Goal: Transaction & Acquisition: Purchase product/service

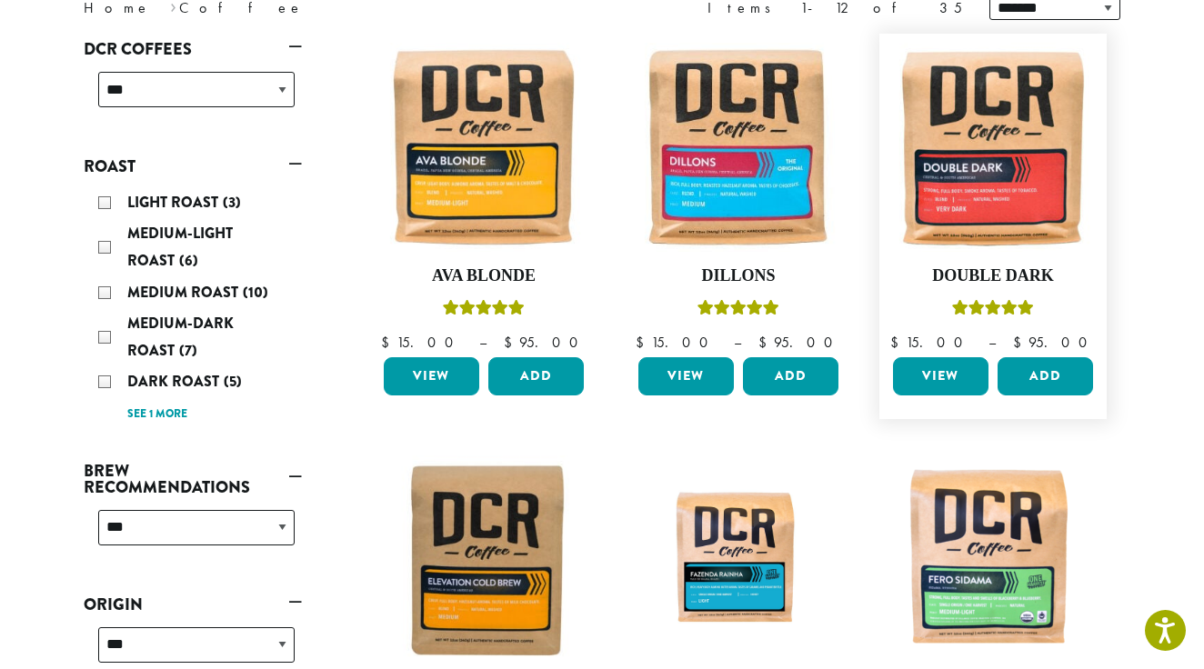
scroll to position [275, 0]
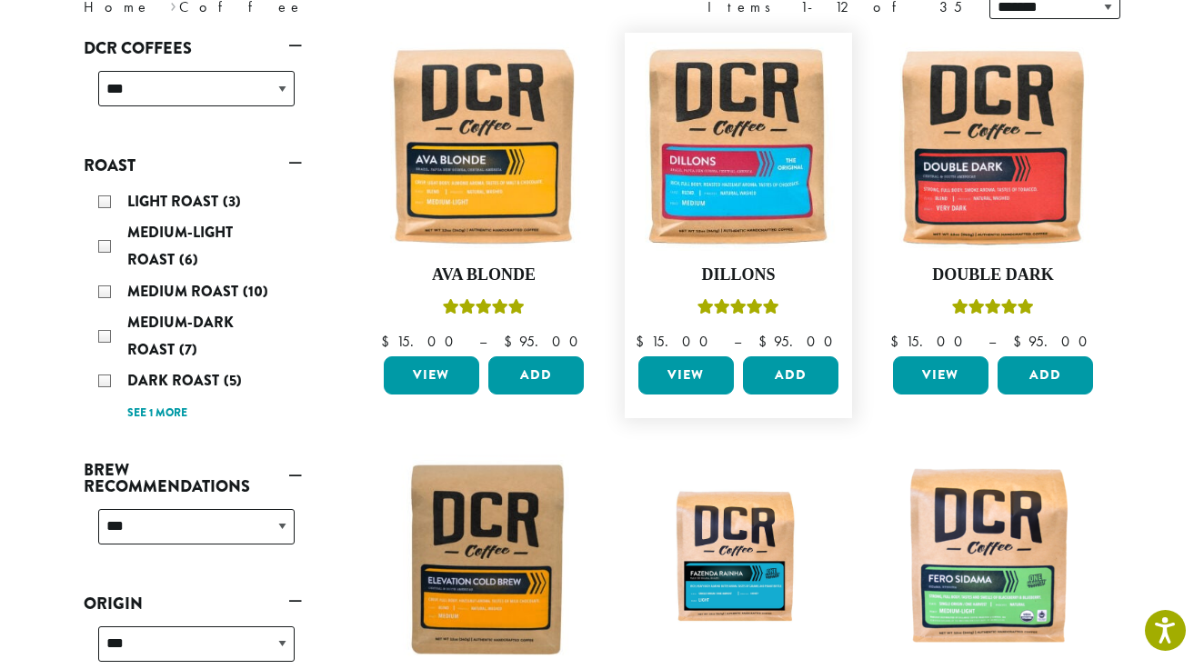
click at [684, 369] on link "View" at bounding box center [685, 375] width 95 height 38
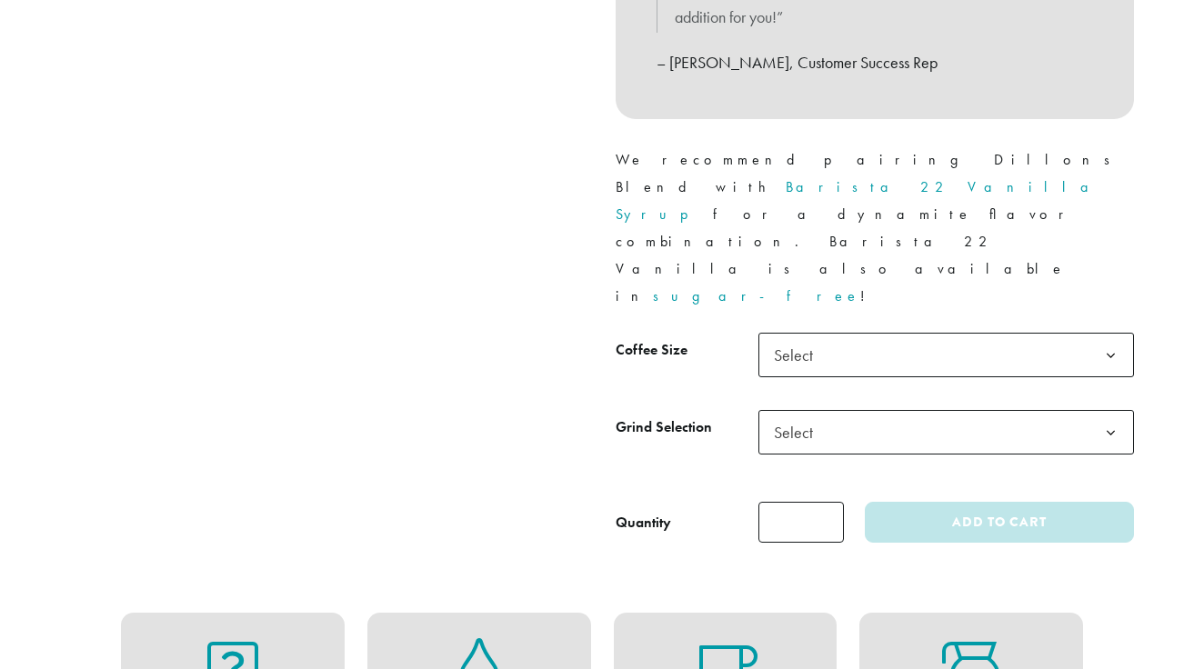
click at [1112, 334] on b at bounding box center [1110, 356] width 45 height 45
click at [1107, 411] on b at bounding box center [1110, 433] width 45 height 45
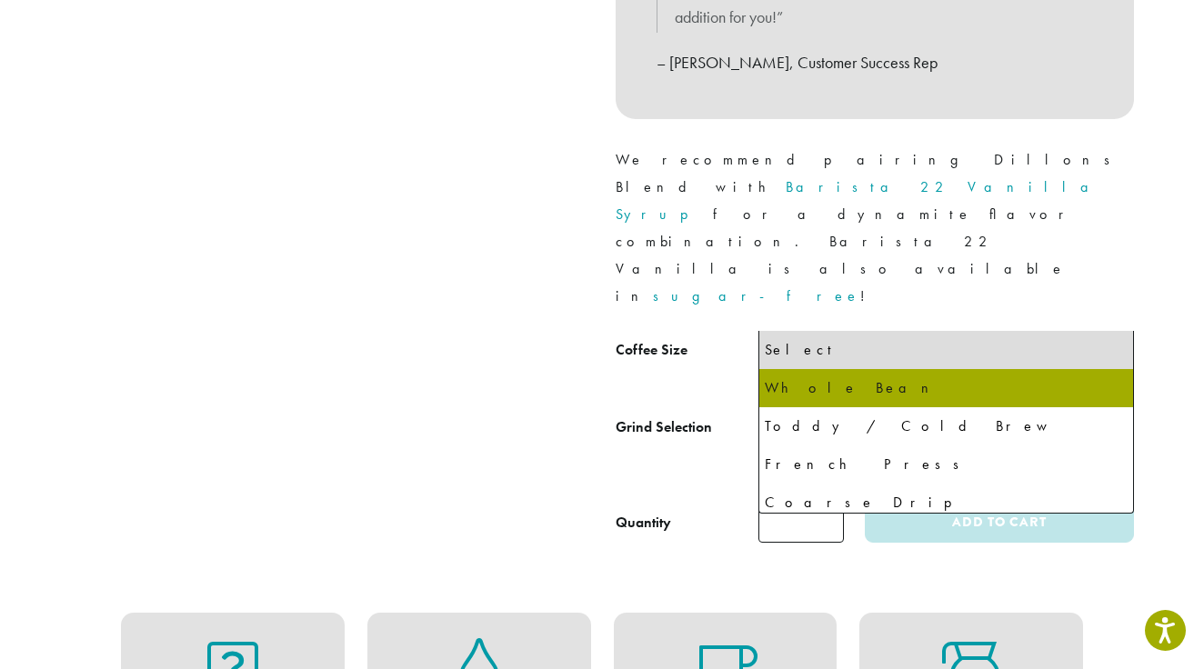
select select "**********"
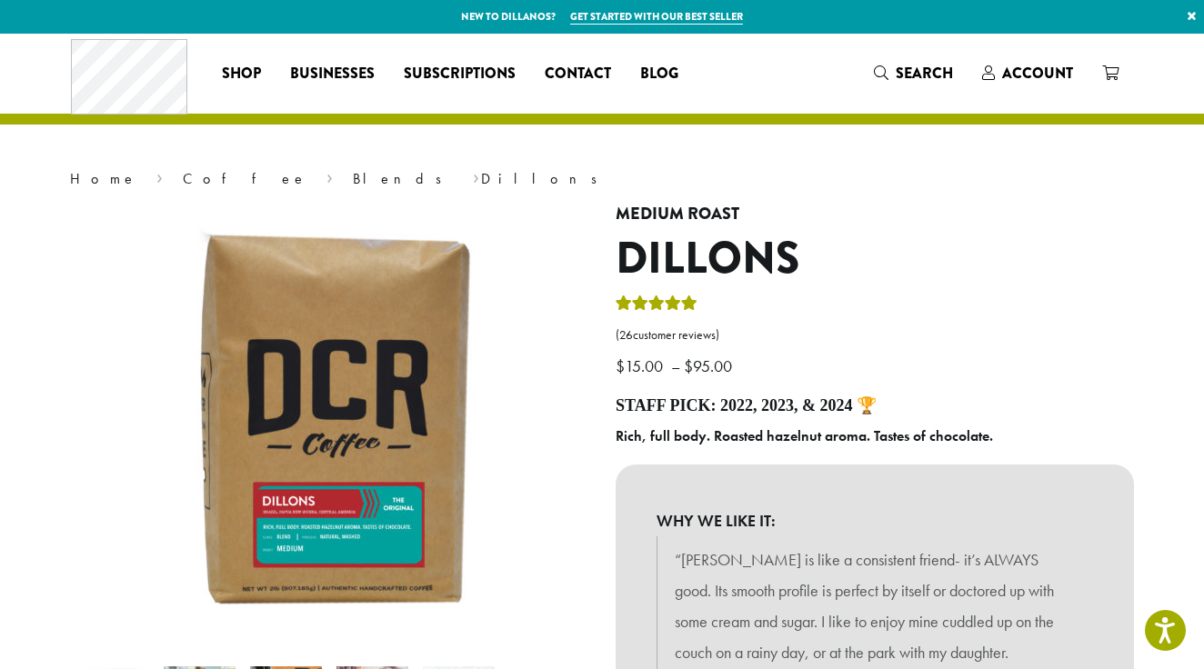
scroll to position [-6, 0]
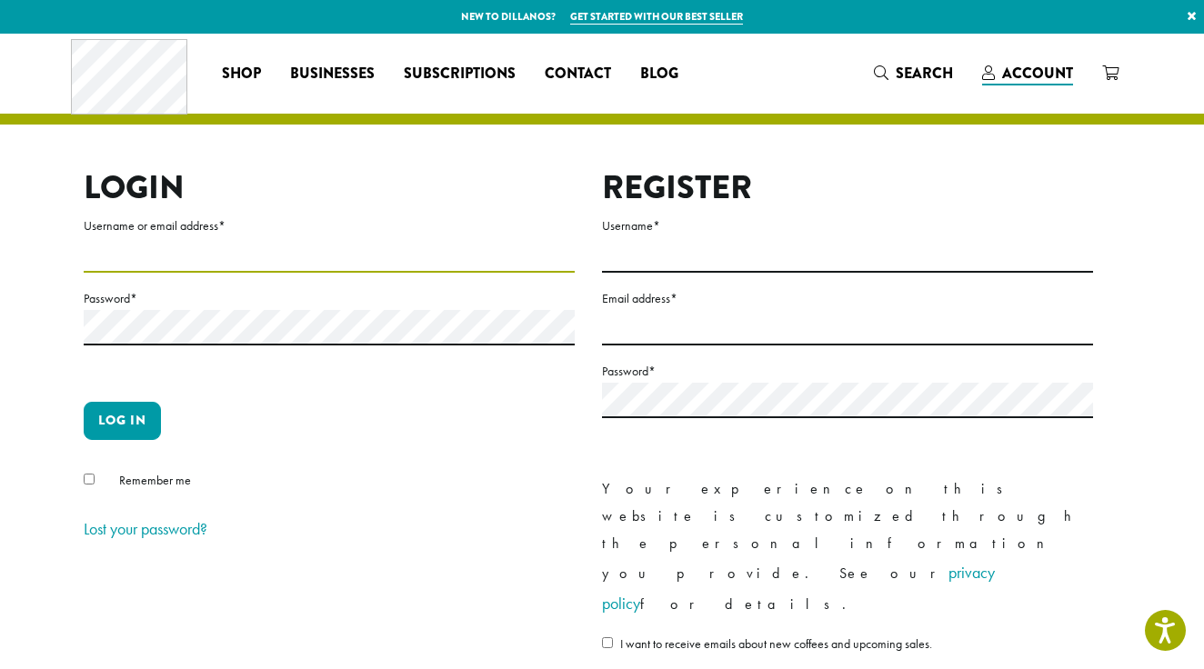
type input "***"
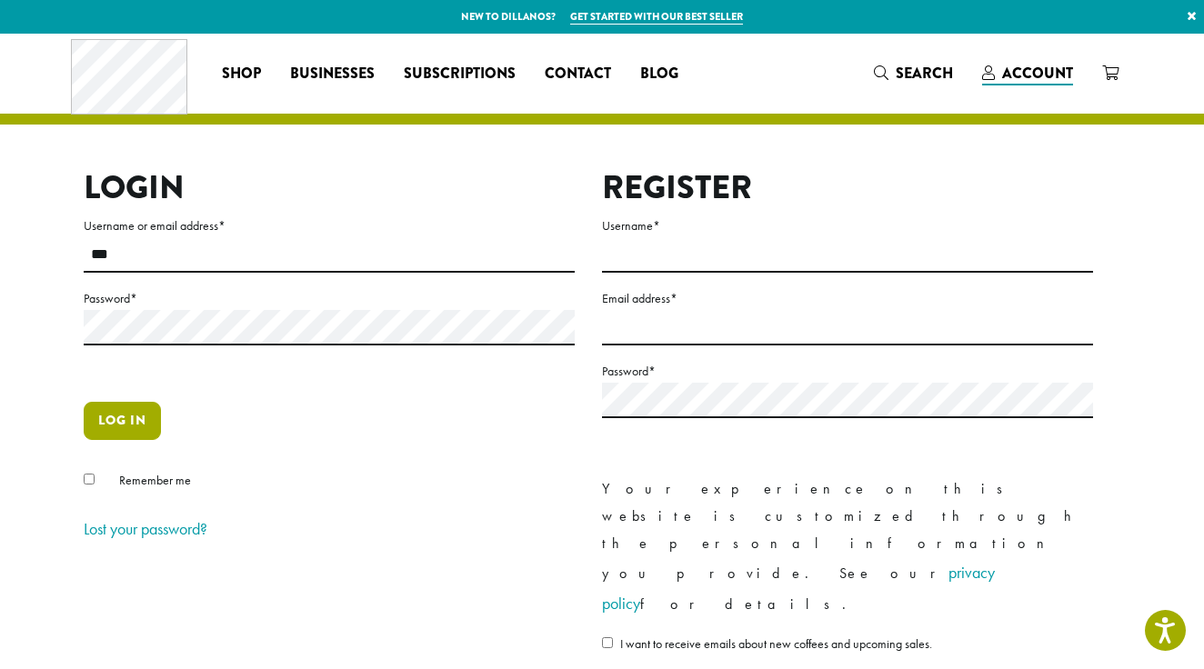
click at [122, 419] on button "Log in" at bounding box center [122, 421] width 77 height 38
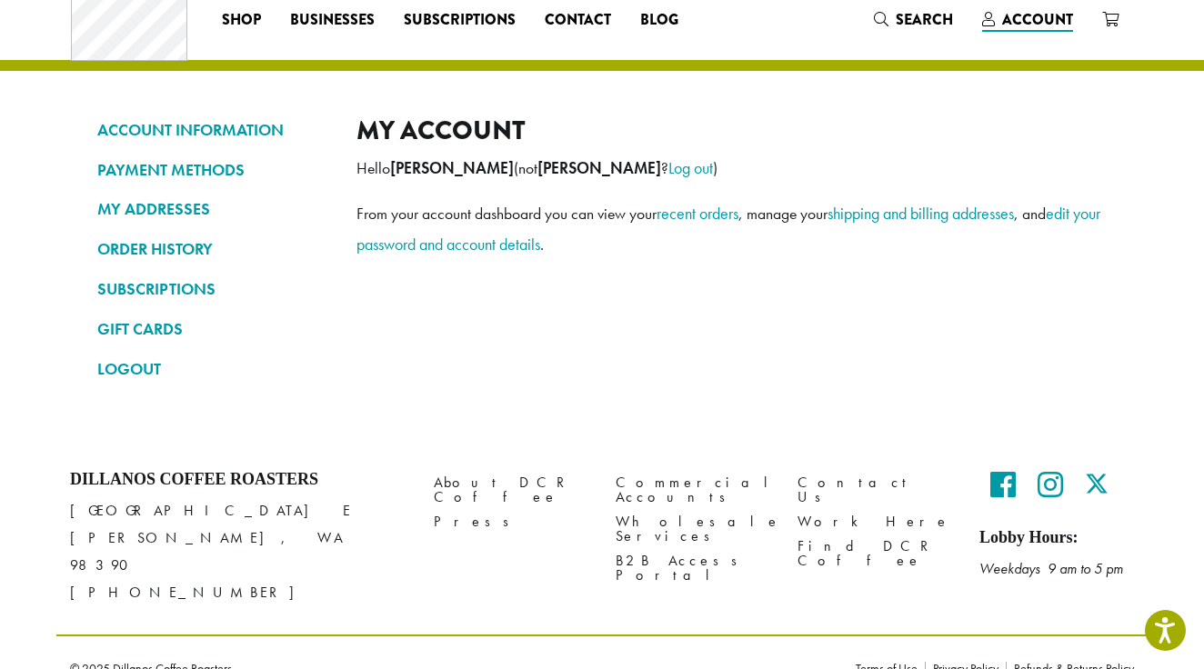
scroll to position [53, 0]
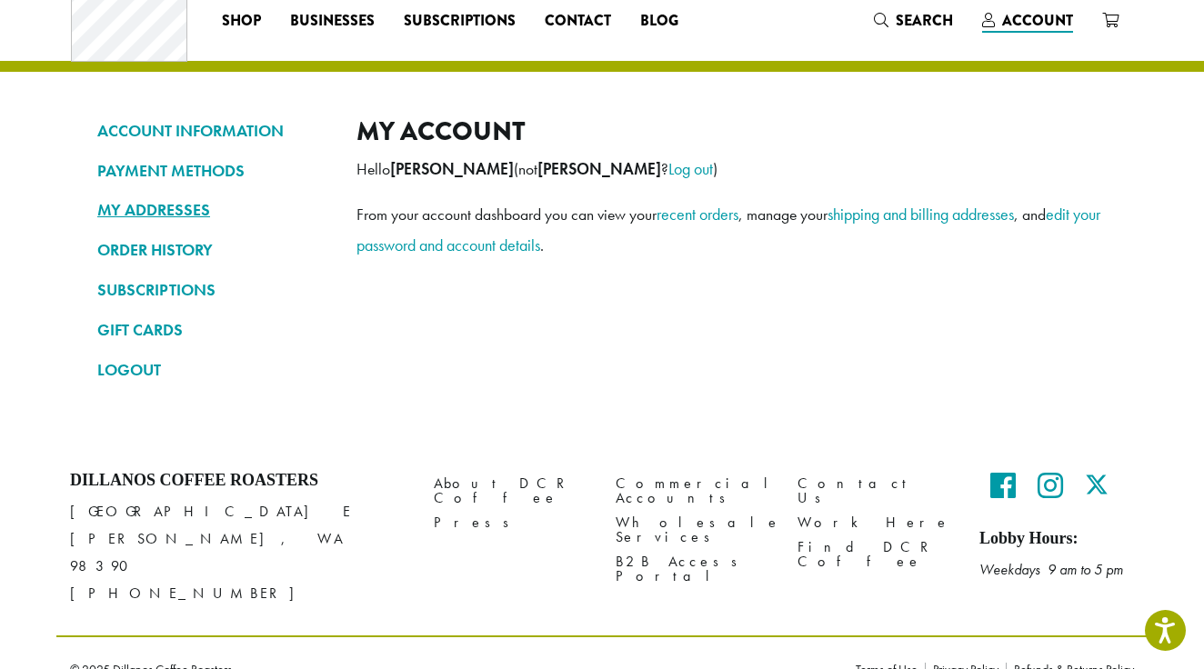
click at [160, 208] on link "MY ADDRESSES" at bounding box center [213, 210] width 232 height 31
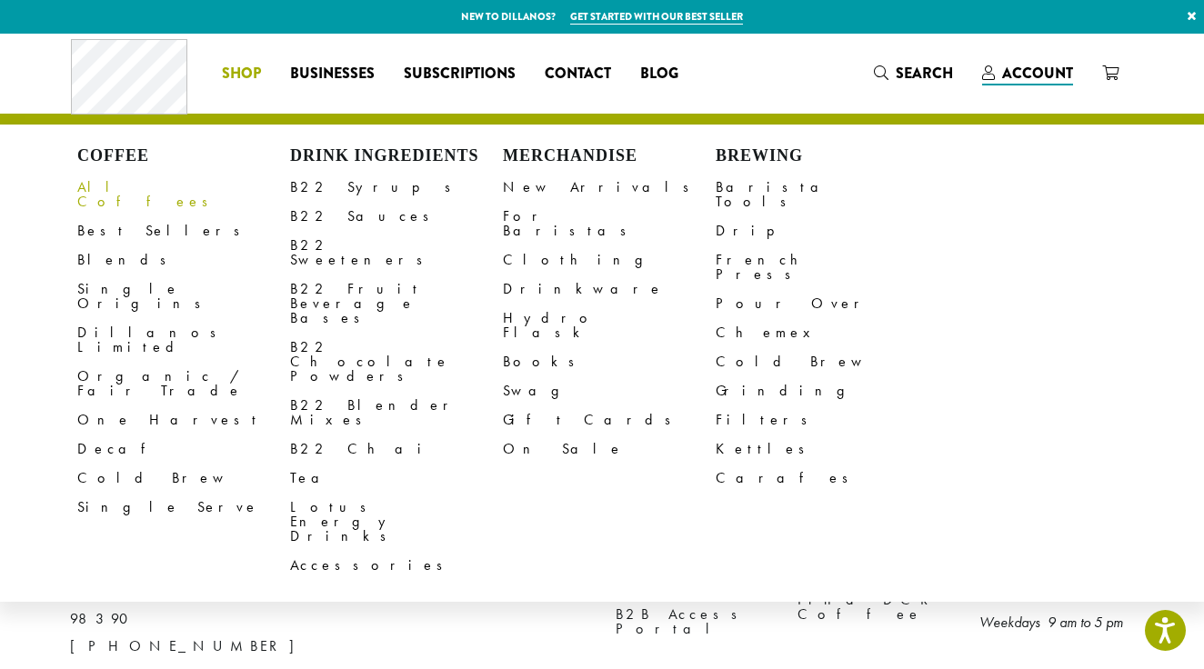
click at [112, 185] on link "All Coffees" at bounding box center [183, 195] width 213 height 44
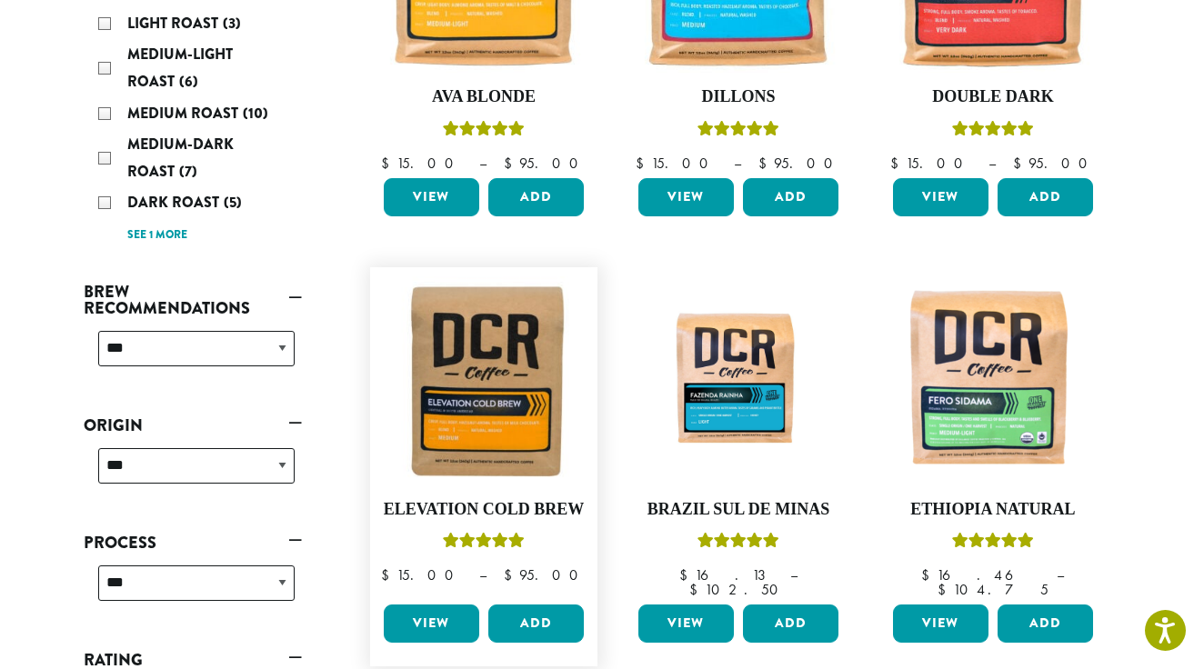
scroll to position [443, 0]
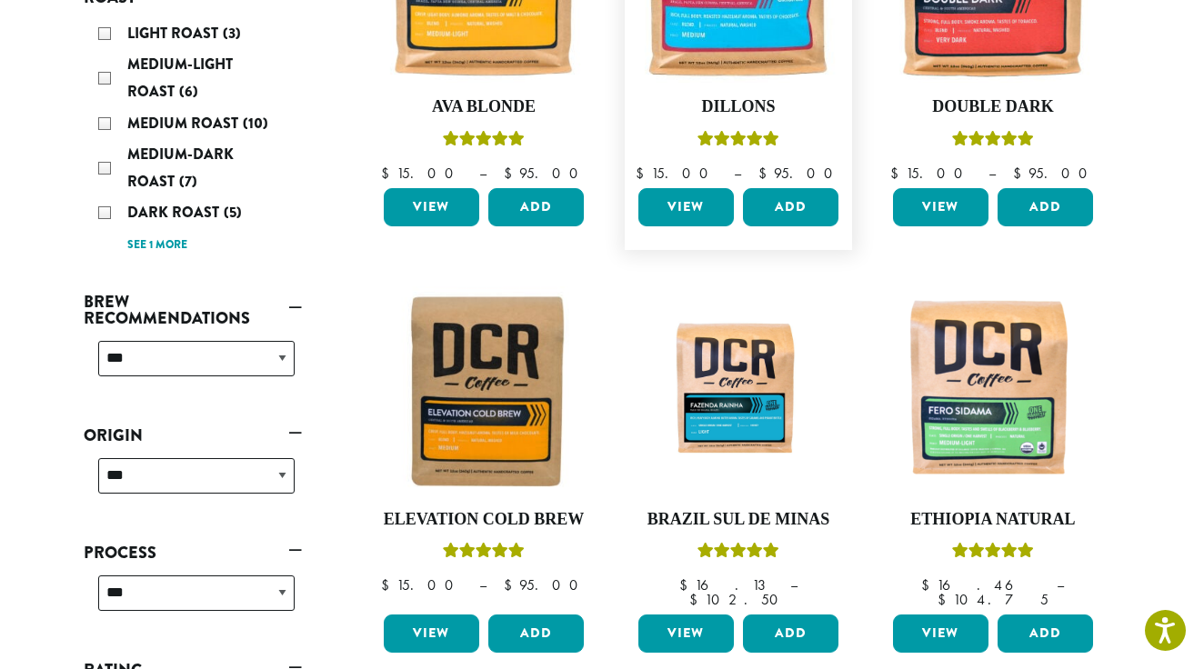
click at [688, 205] on link "View" at bounding box center [685, 207] width 95 height 38
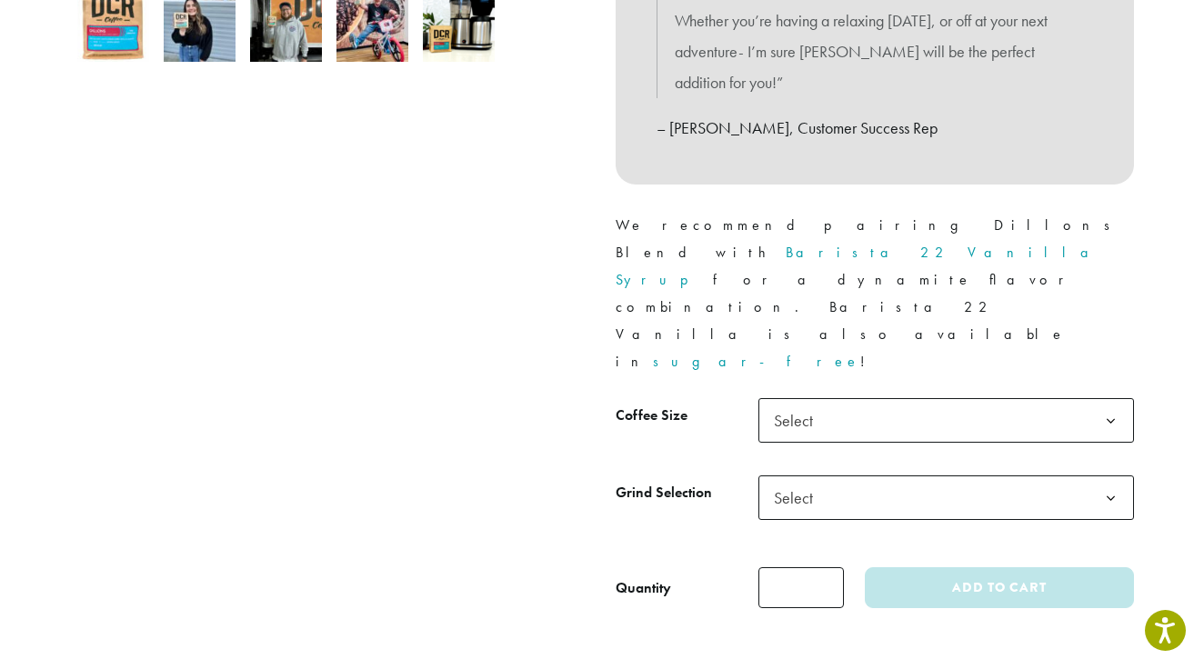
scroll to position [677, 0]
click at [1108, 398] on b at bounding box center [1110, 420] width 45 height 45
click at [1110, 475] on b at bounding box center [1110, 497] width 45 height 45
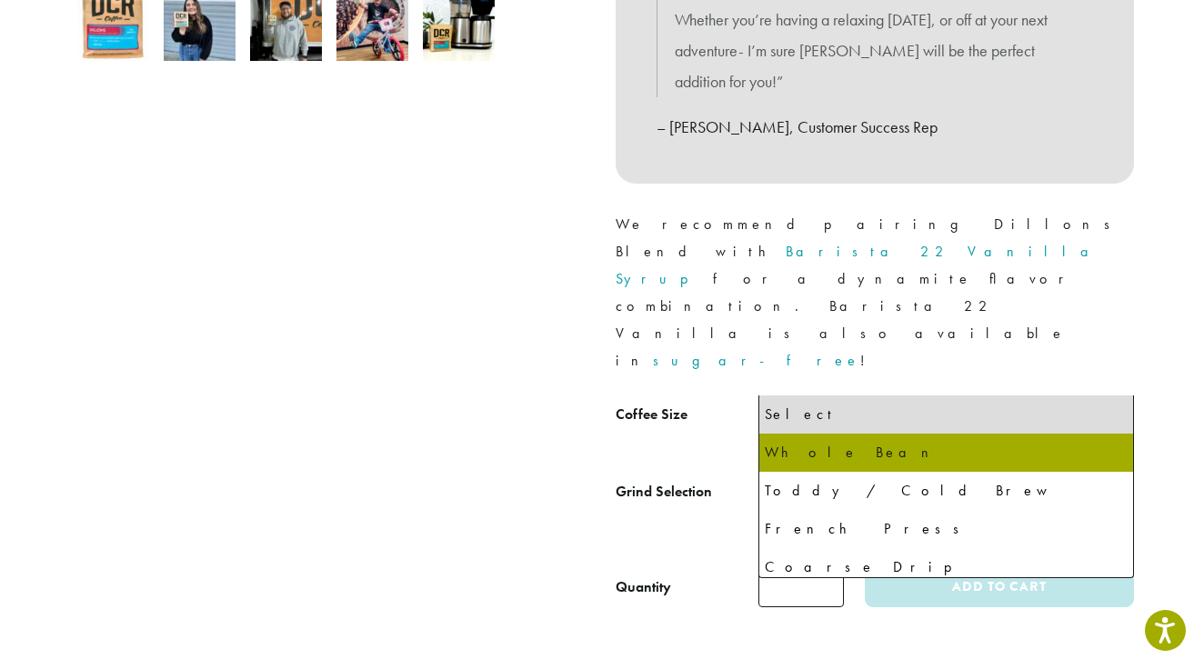
select select "**********"
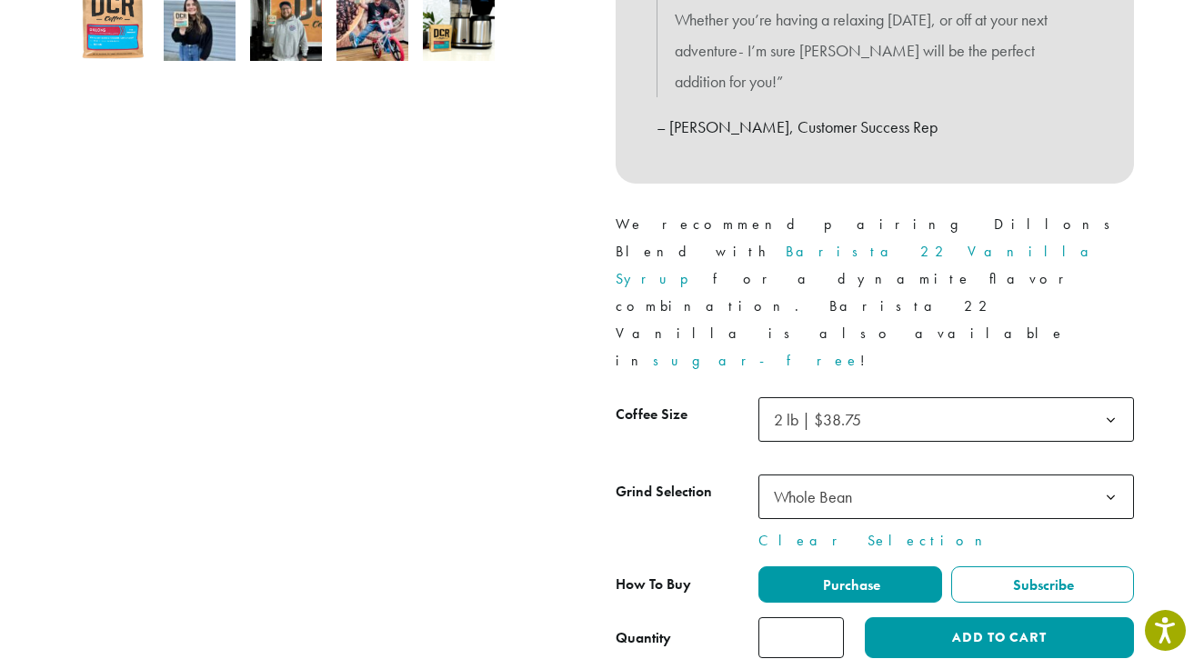
click at [824, 617] on input "*" at bounding box center [800, 637] width 85 height 41
click at [825, 617] on input "*" at bounding box center [800, 637] width 85 height 41
type input "*"
click at [825, 617] on input "*" at bounding box center [800, 637] width 85 height 41
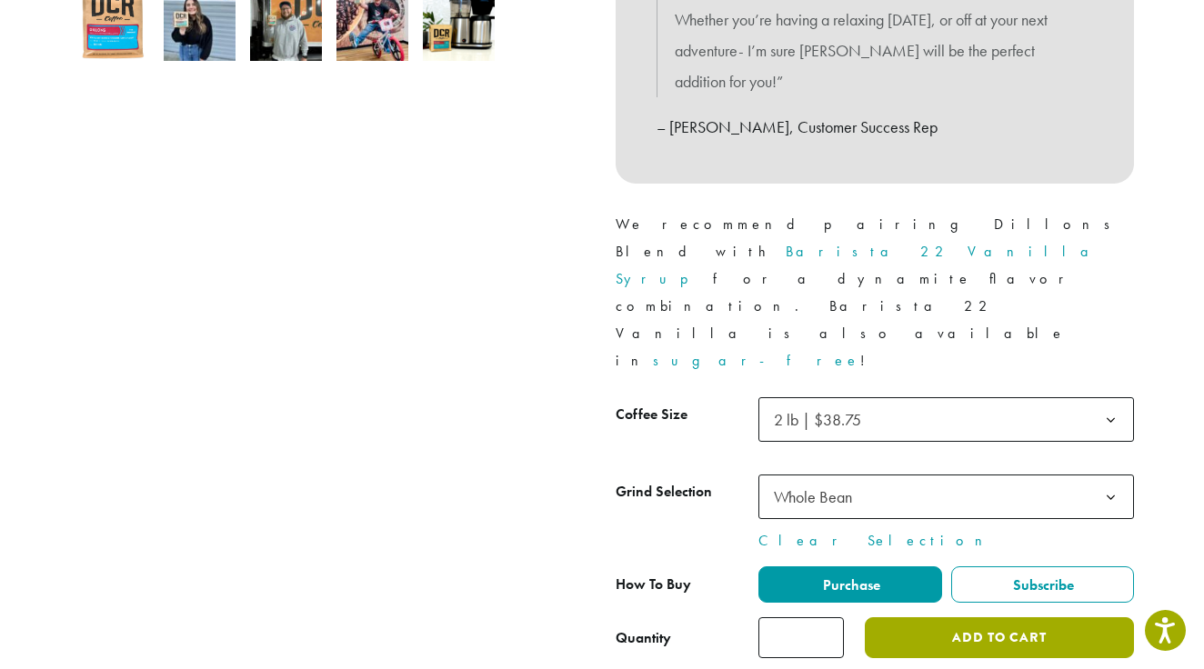
click at [992, 617] on button "Add to cart" at bounding box center [998, 637] width 269 height 41
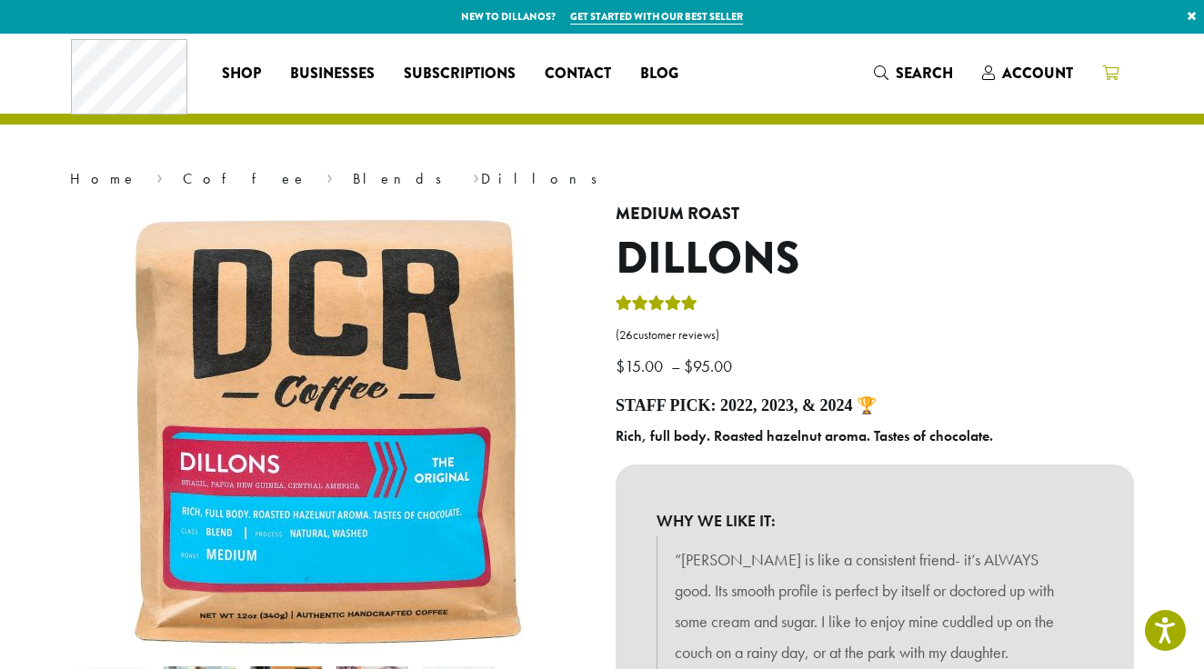
click at [1116, 75] on icon at bounding box center [1110, 72] width 16 height 15
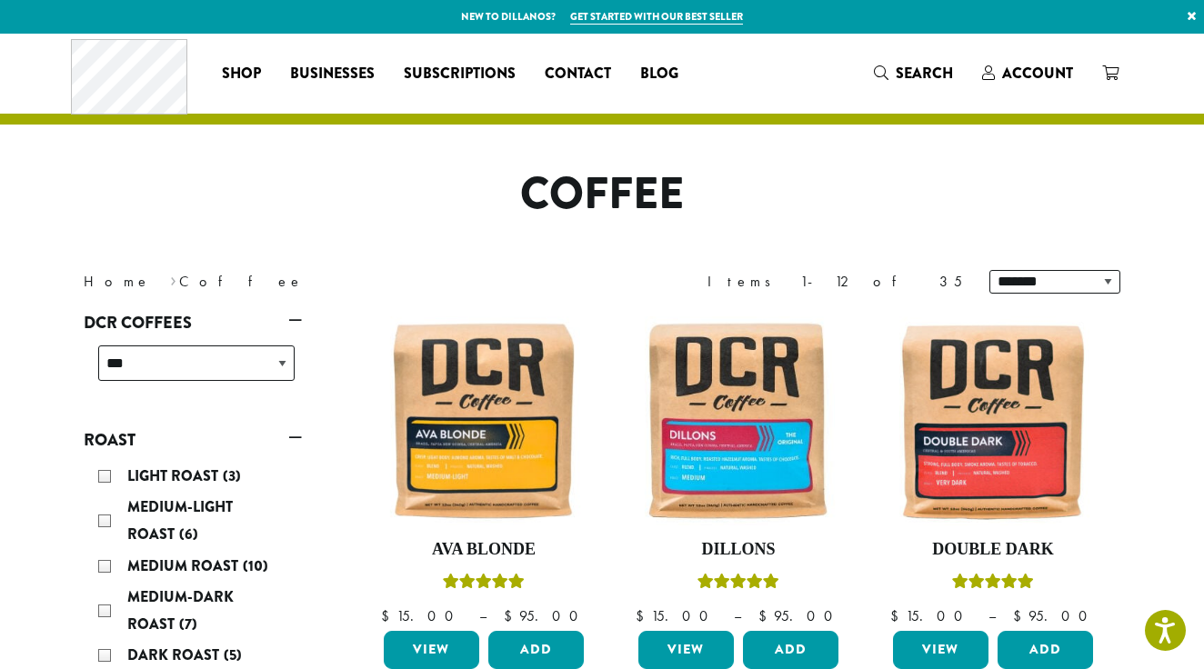
scroll to position [331, 0]
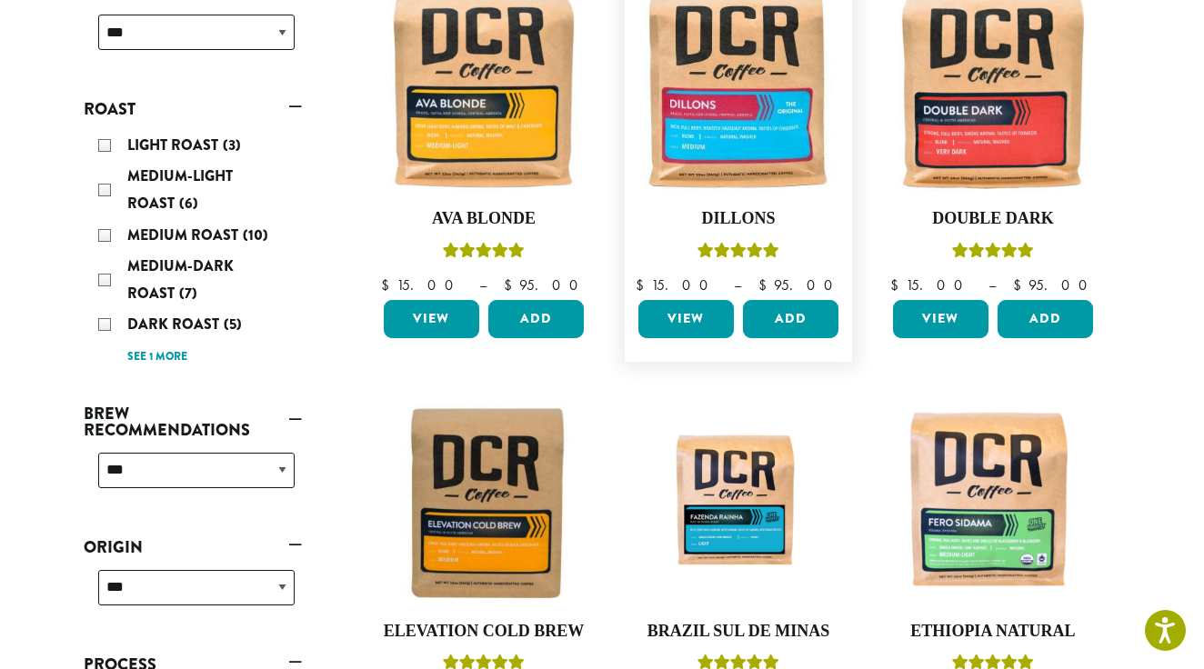
click at [685, 315] on link "View" at bounding box center [685, 319] width 95 height 38
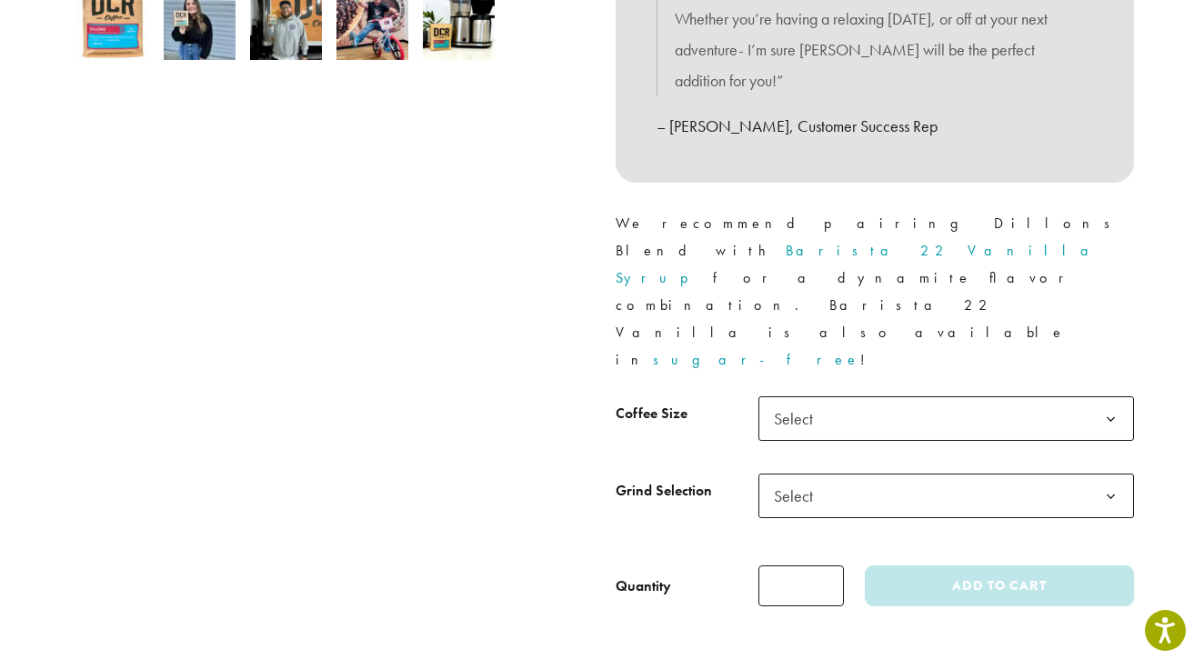
scroll to position [685, 0]
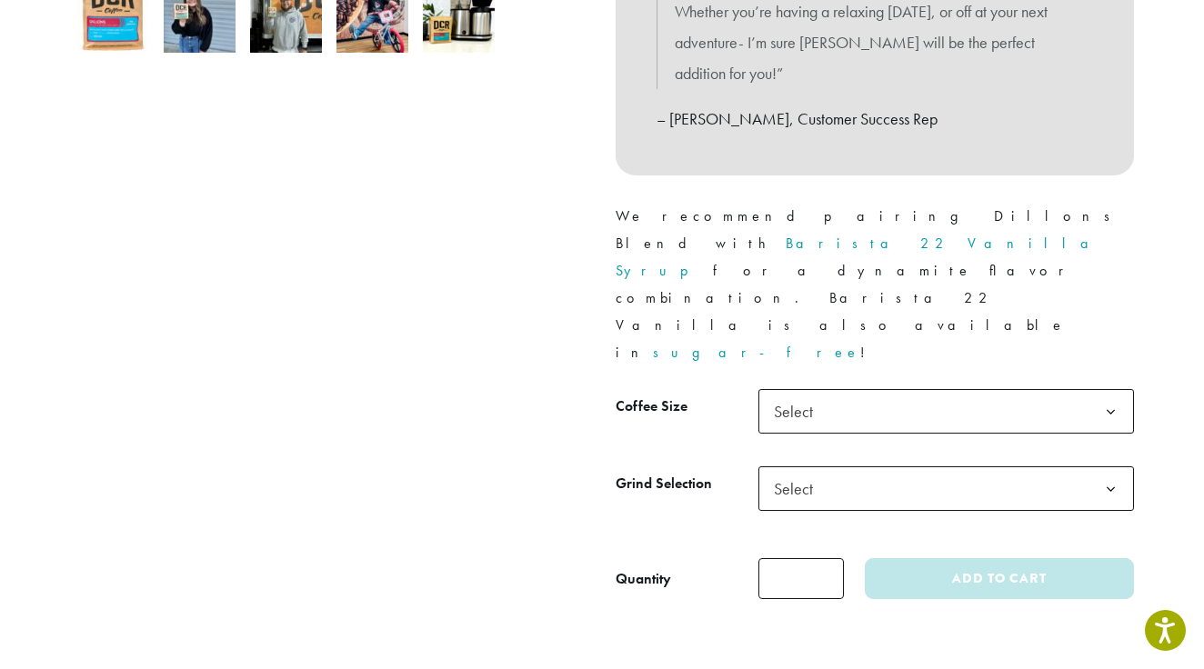
click at [1114, 390] on b at bounding box center [1110, 412] width 45 height 45
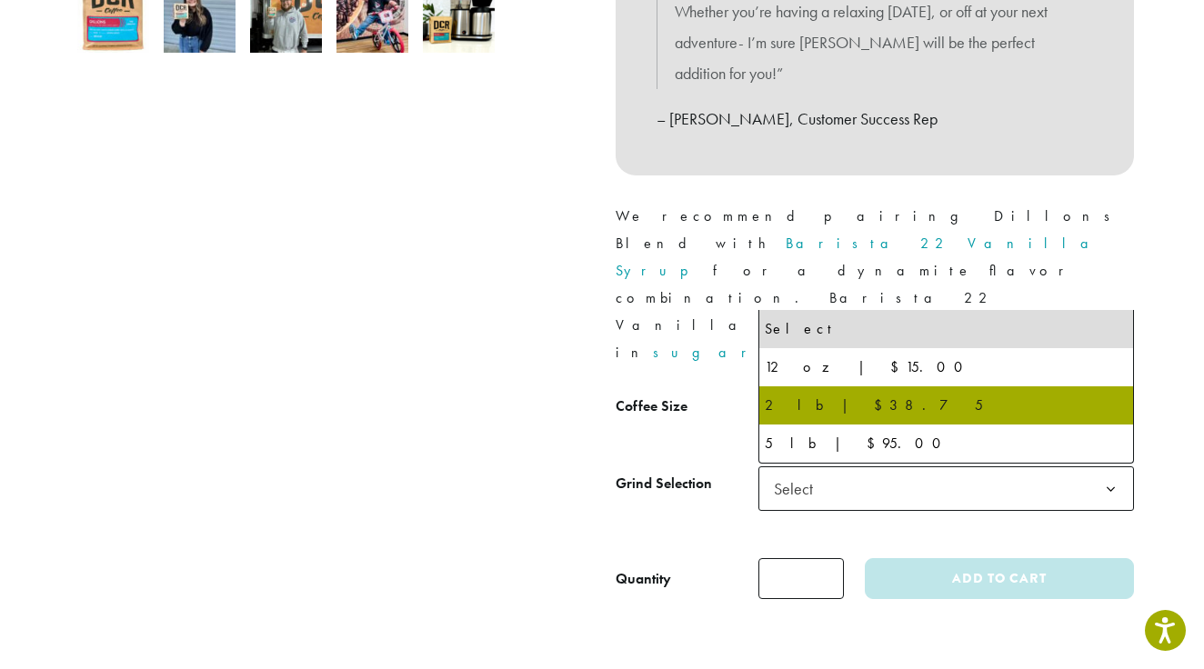
select select "**********"
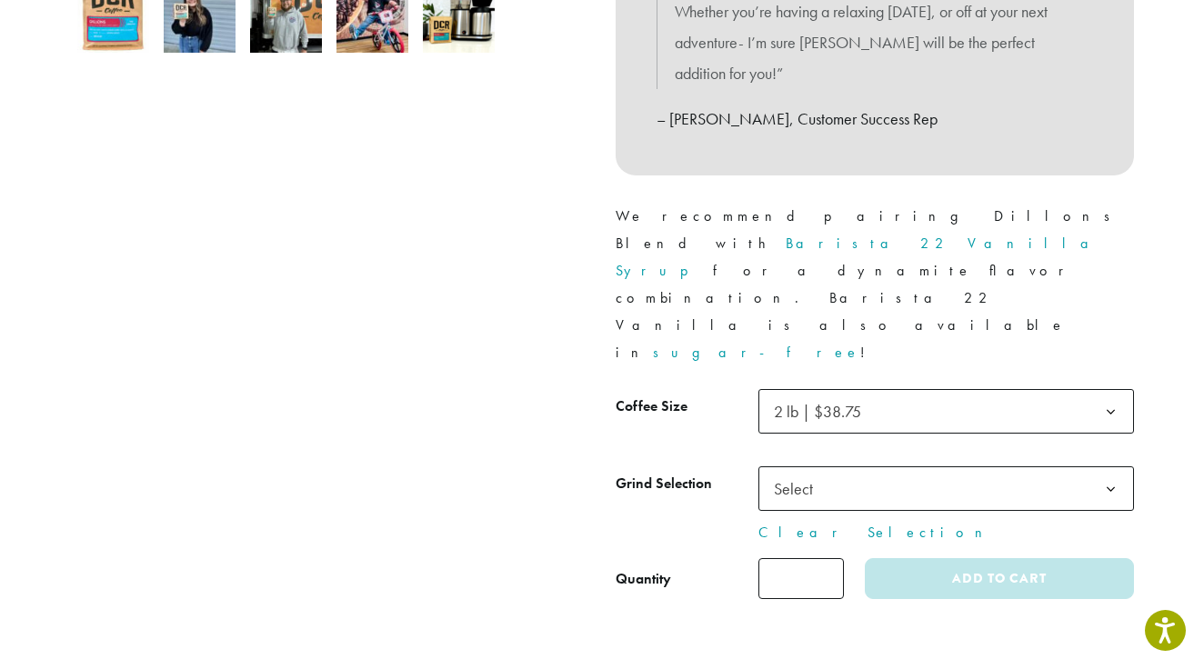
click at [826, 558] on input "*" at bounding box center [800, 578] width 85 height 41
type input "*"
click at [826, 558] on input "*" at bounding box center [800, 578] width 85 height 41
click at [1115, 467] on b at bounding box center [1110, 489] width 45 height 45
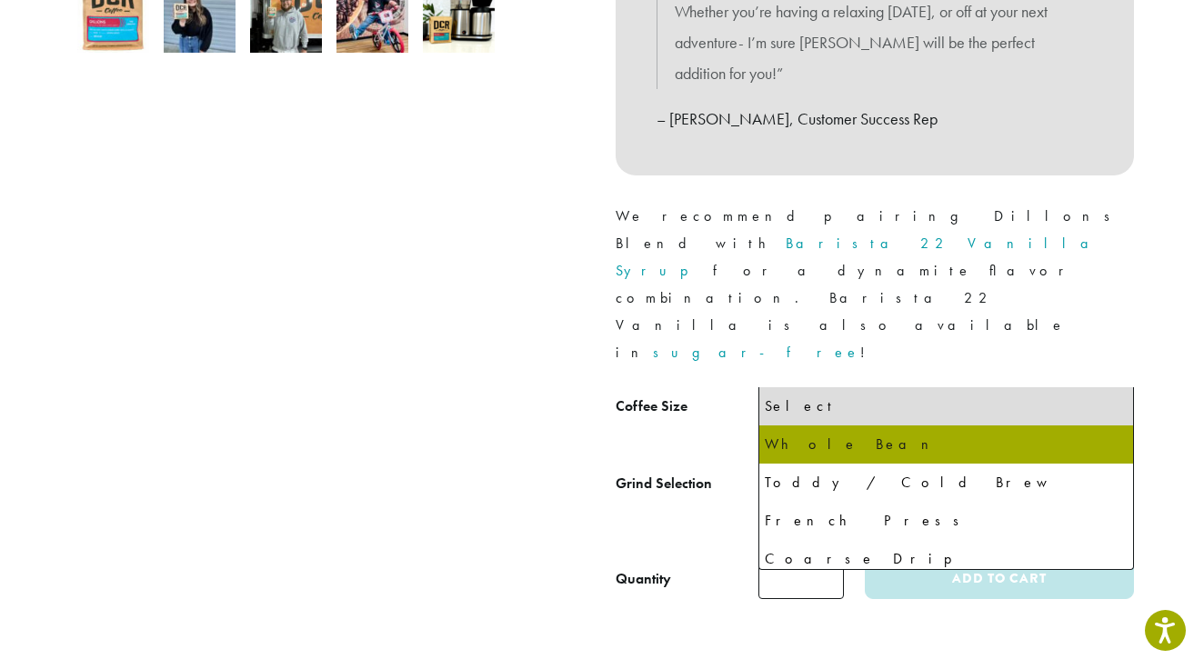
select select "**********"
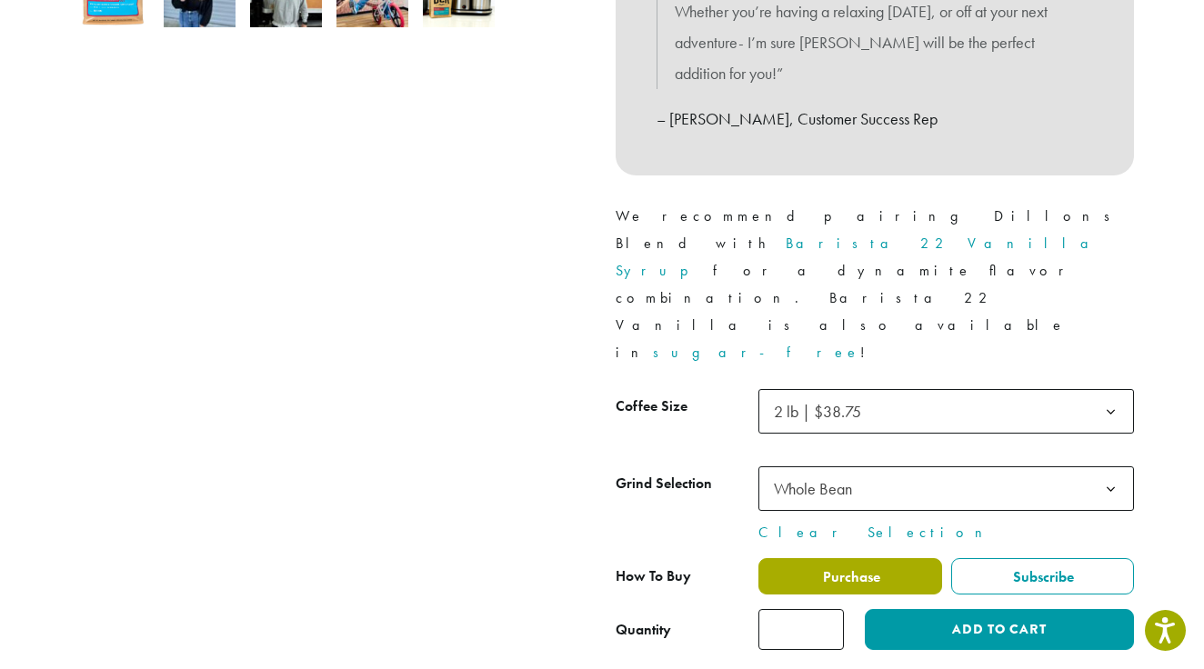
click at [865, 567] on span "Purchase" at bounding box center [850, 576] width 60 height 19
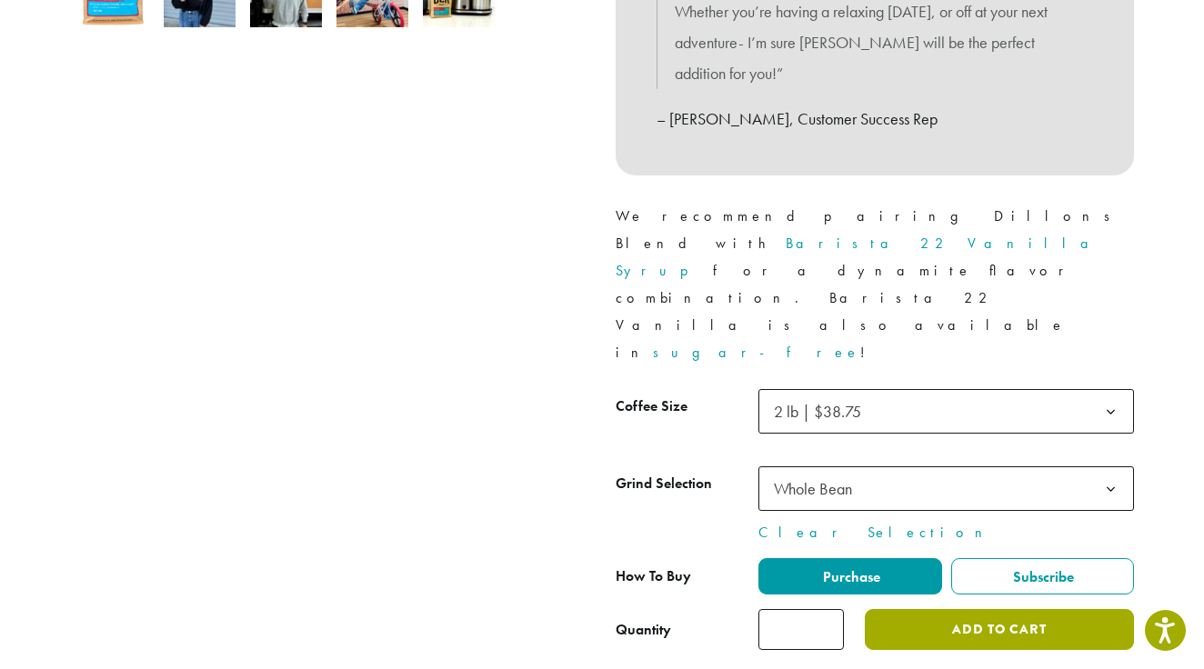
click at [982, 609] on button "Add to cart" at bounding box center [998, 629] width 269 height 41
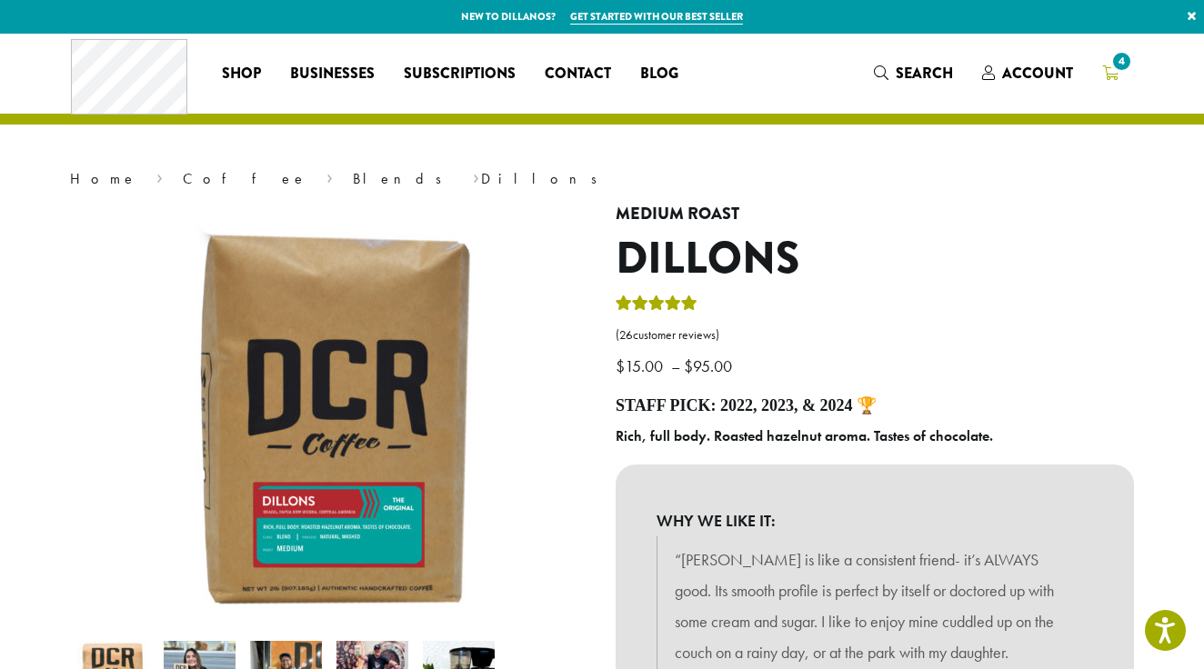
click at [1119, 62] on span "4" at bounding box center [1121, 61] width 25 height 25
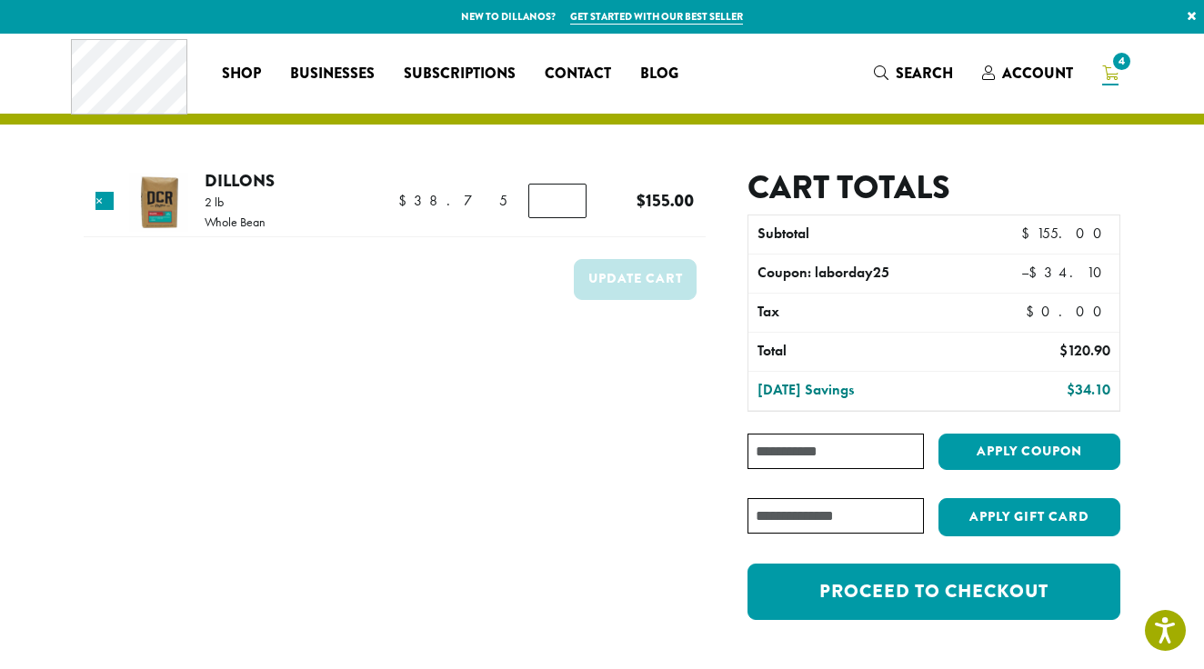
click at [797, 452] on input "Coupon:" at bounding box center [835, 451] width 176 height 35
type input "**********"
click at [1008, 455] on button "Apply coupon" at bounding box center [1029, 452] width 182 height 37
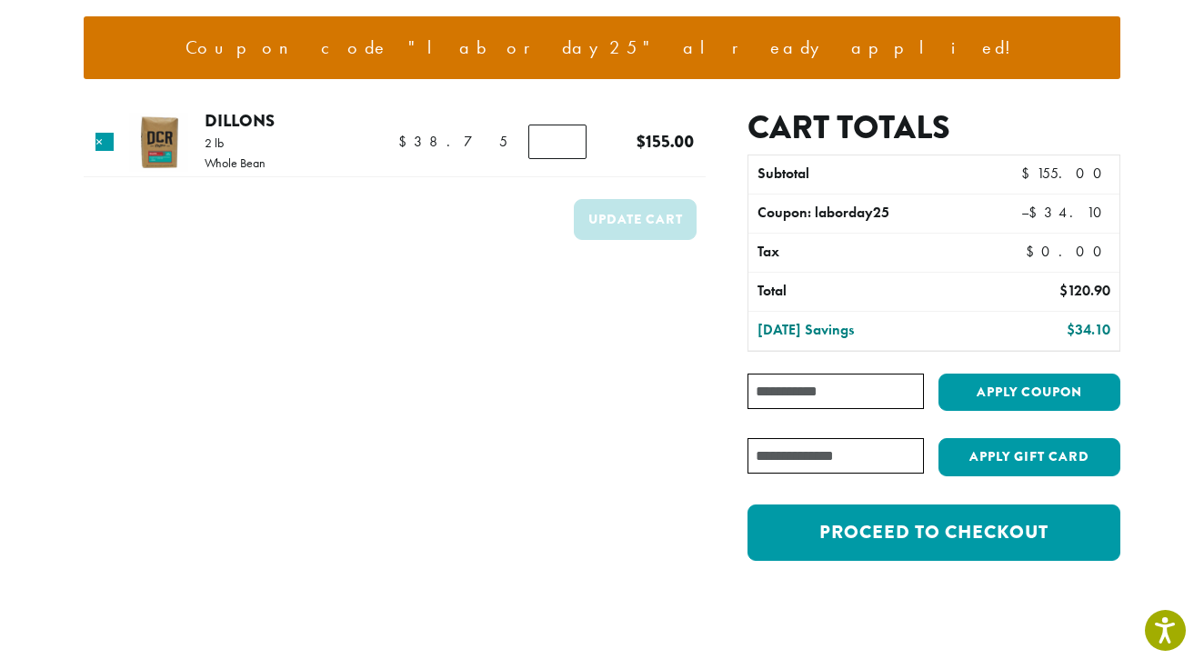
scroll to position [181, 0]
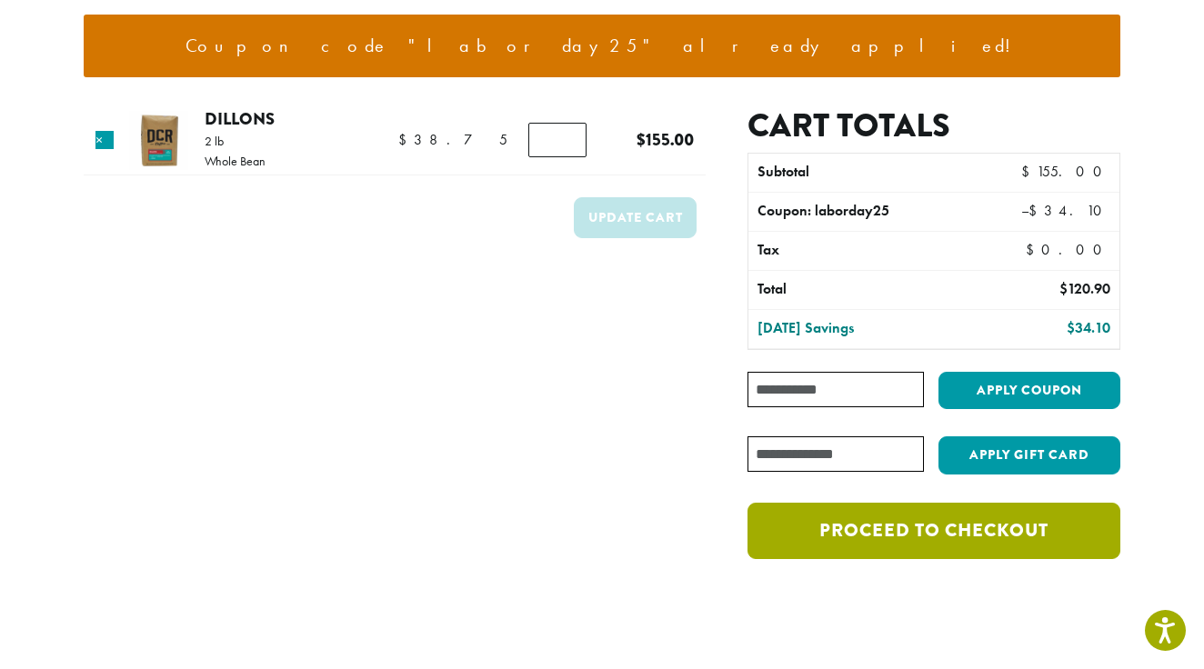
click at [940, 540] on link "Proceed to checkout" at bounding box center [933, 531] width 373 height 56
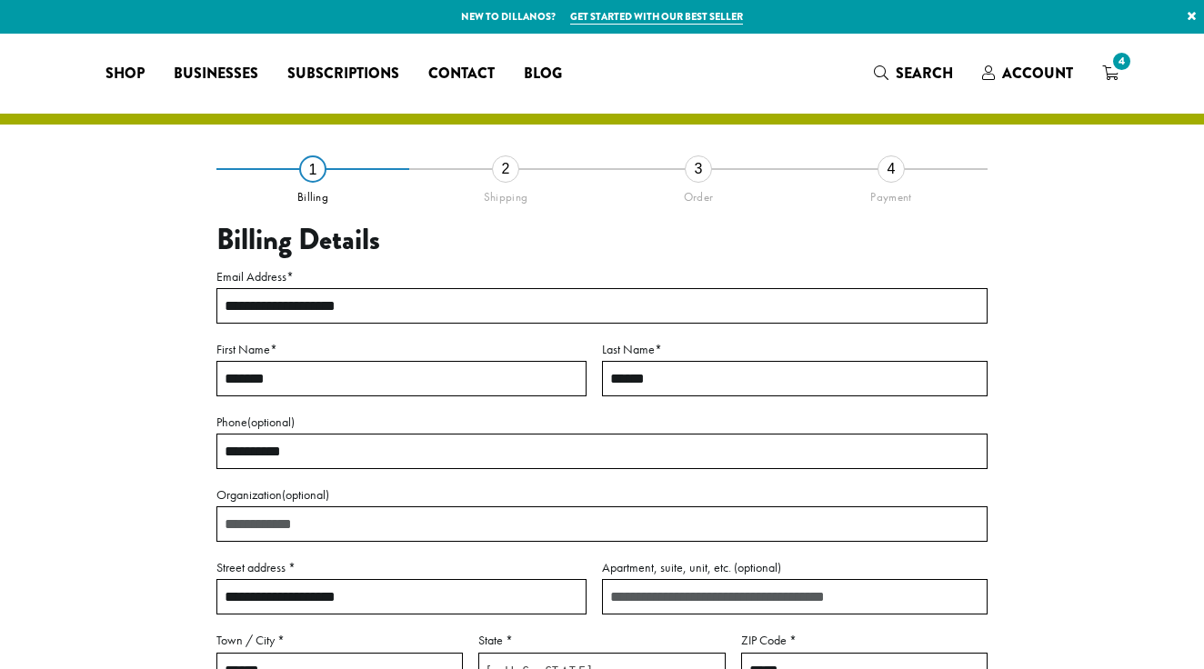
select select "**"
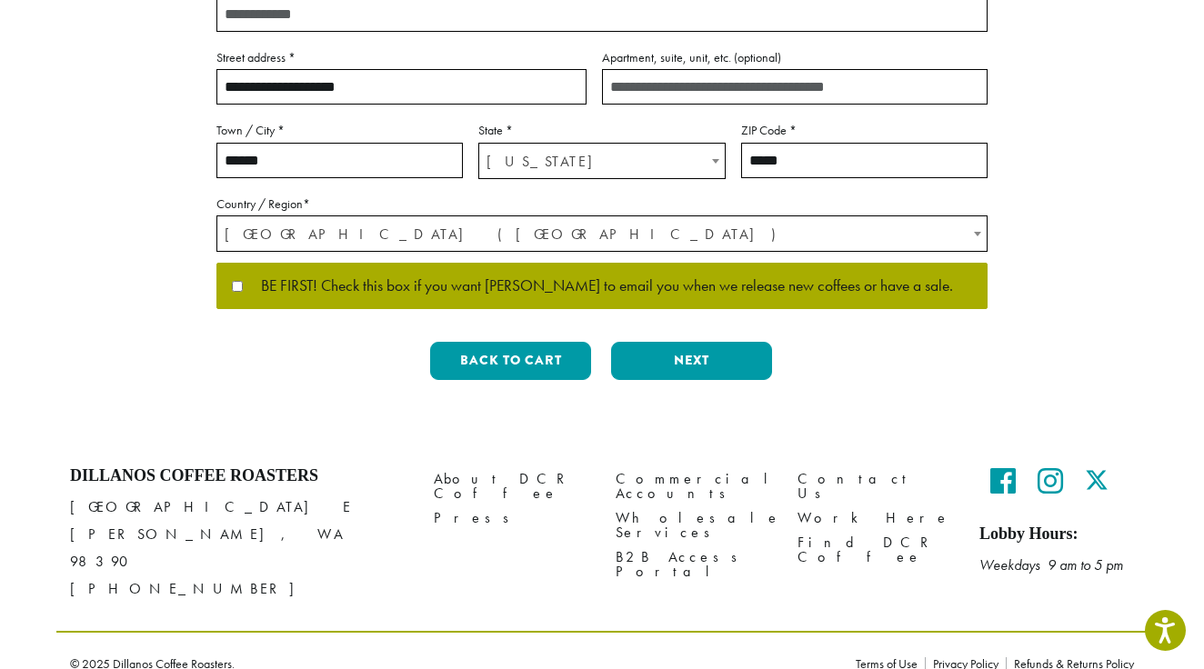
scroll to position [509, 0]
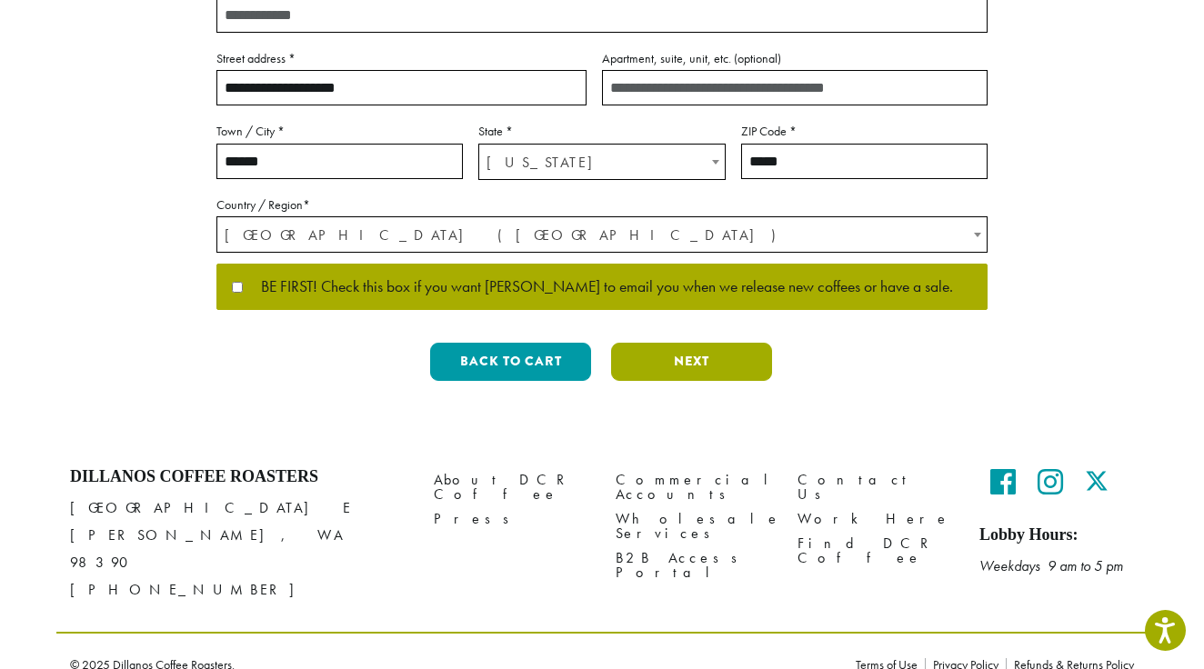
click at [685, 355] on button "Next" at bounding box center [691, 362] width 161 height 38
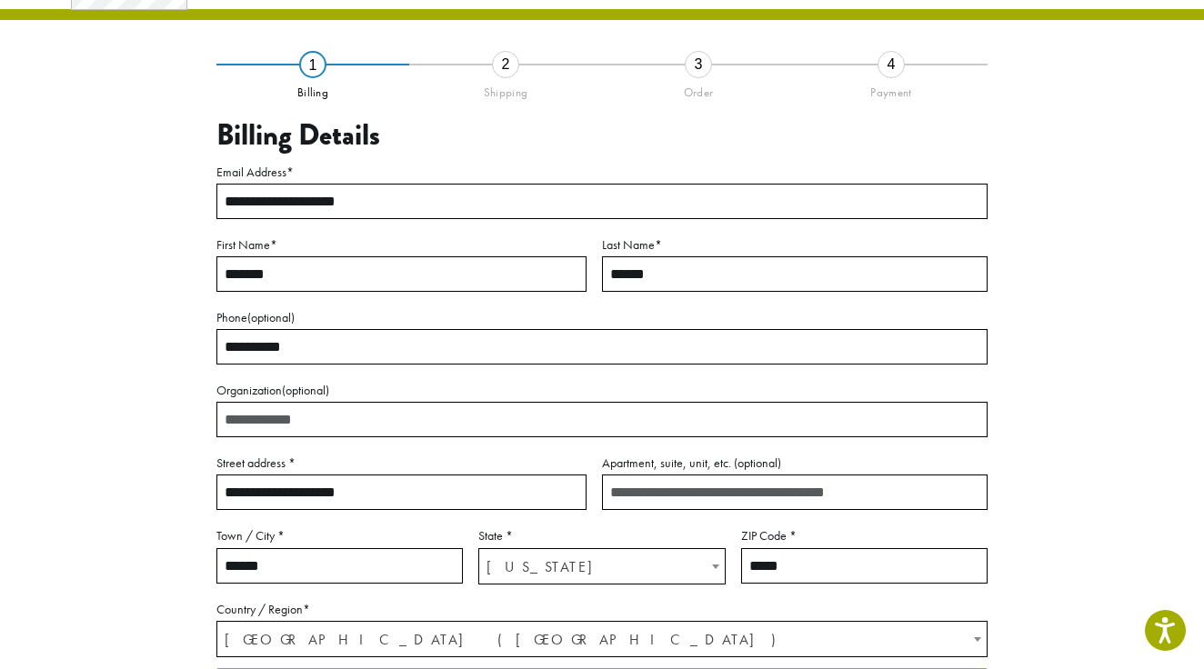
scroll to position [97, 0]
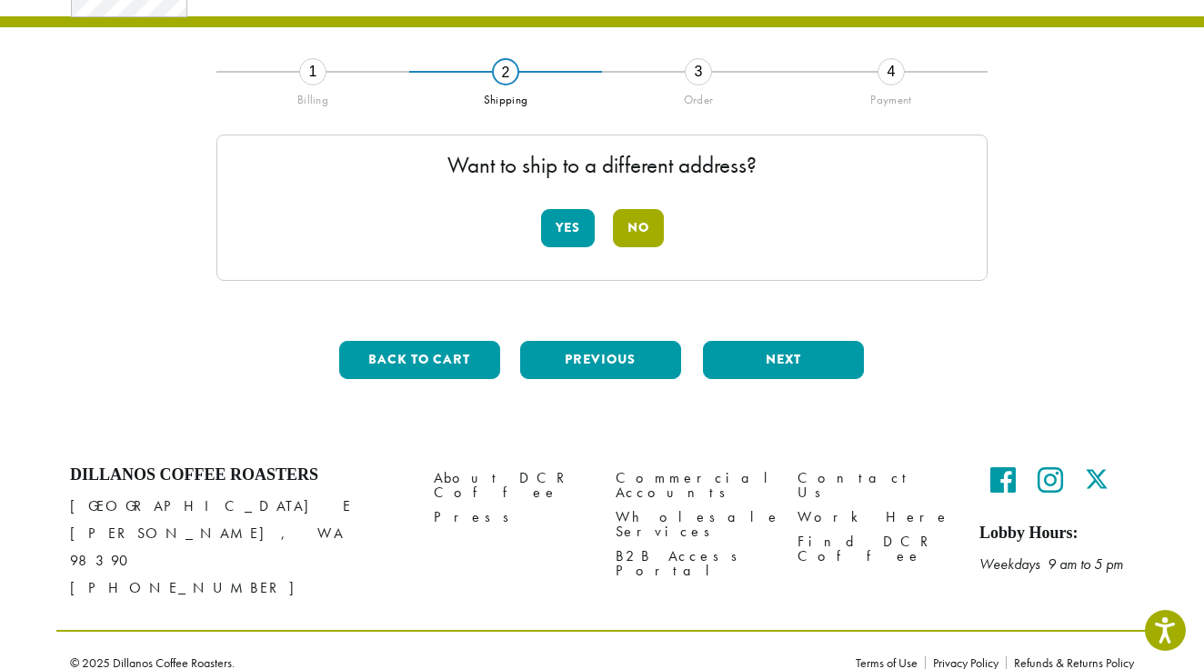
click at [639, 230] on button "No" at bounding box center [638, 228] width 51 height 38
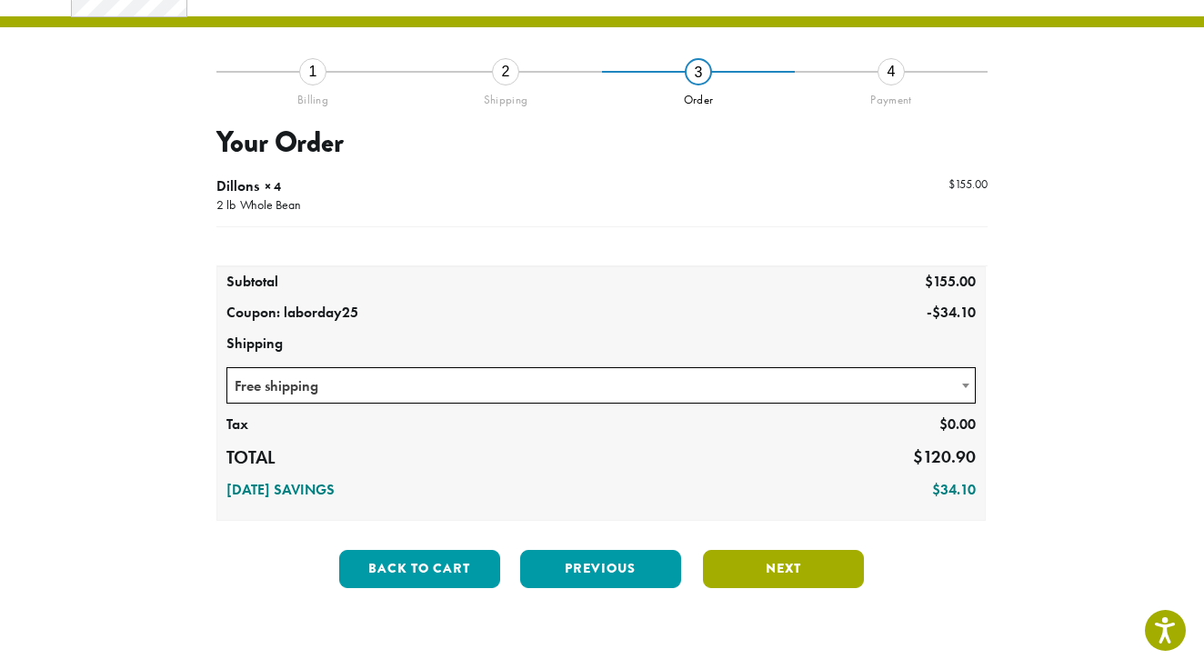
click at [767, 561] on button "Next" at bounding box center [783, 569] width 161 height 38
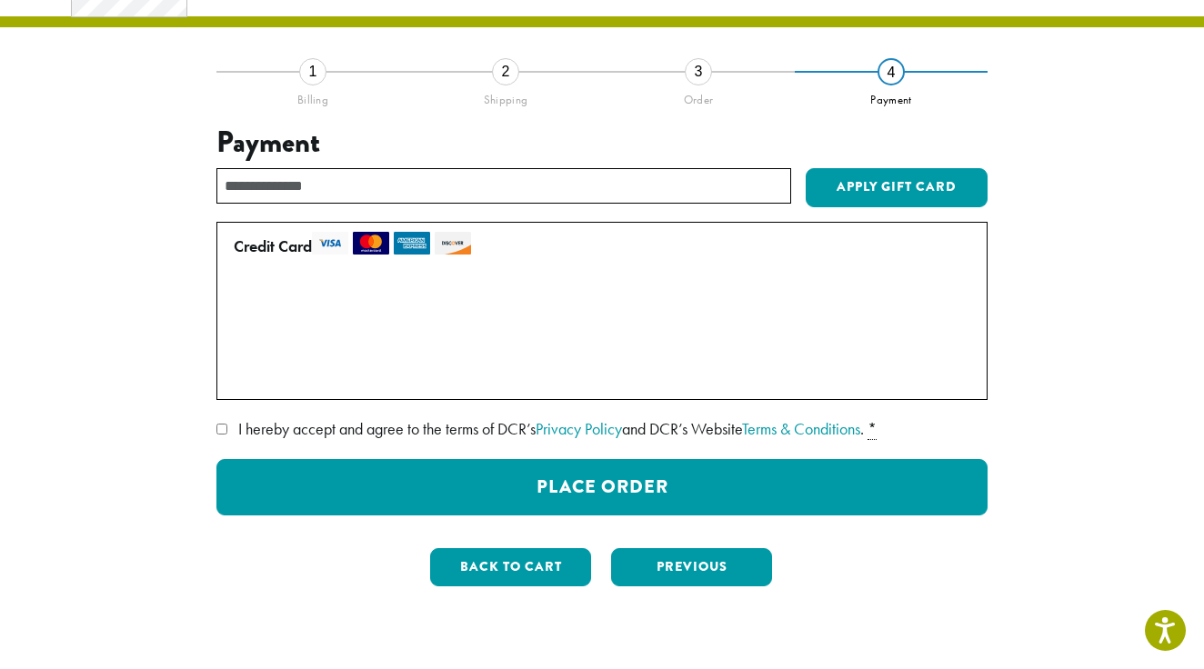
click at [243, 372] on label "Use a new card" at bounding box center [598, 375] width 729 height 29
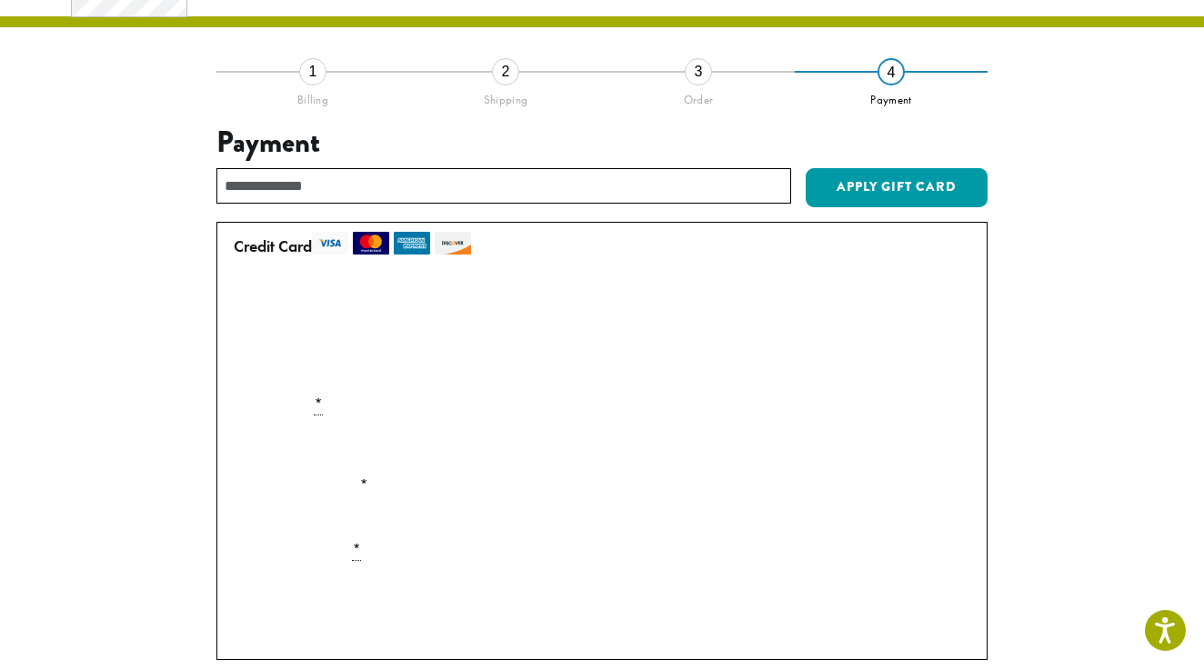
click at [240, 332] on label "• • • 5531 (expires 09/28)" at bounding box center [598, 337] width 729 height 29
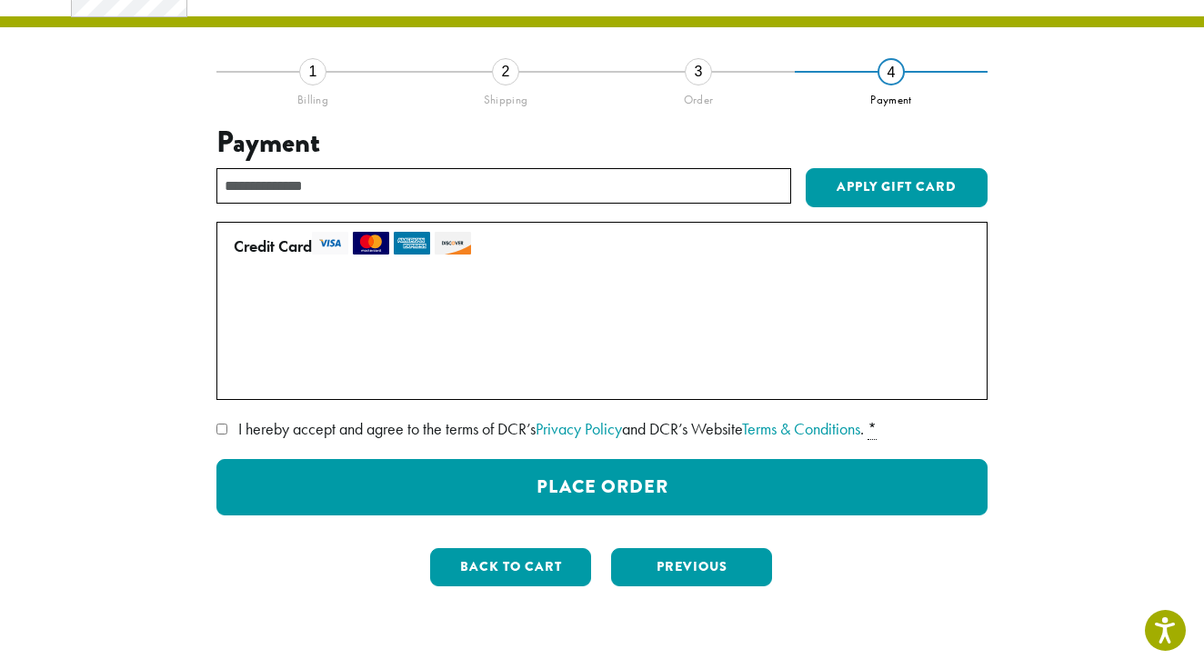
click at [239, 372] on label "Use a new card" at bounding box center [598, 375] width 729 height 29
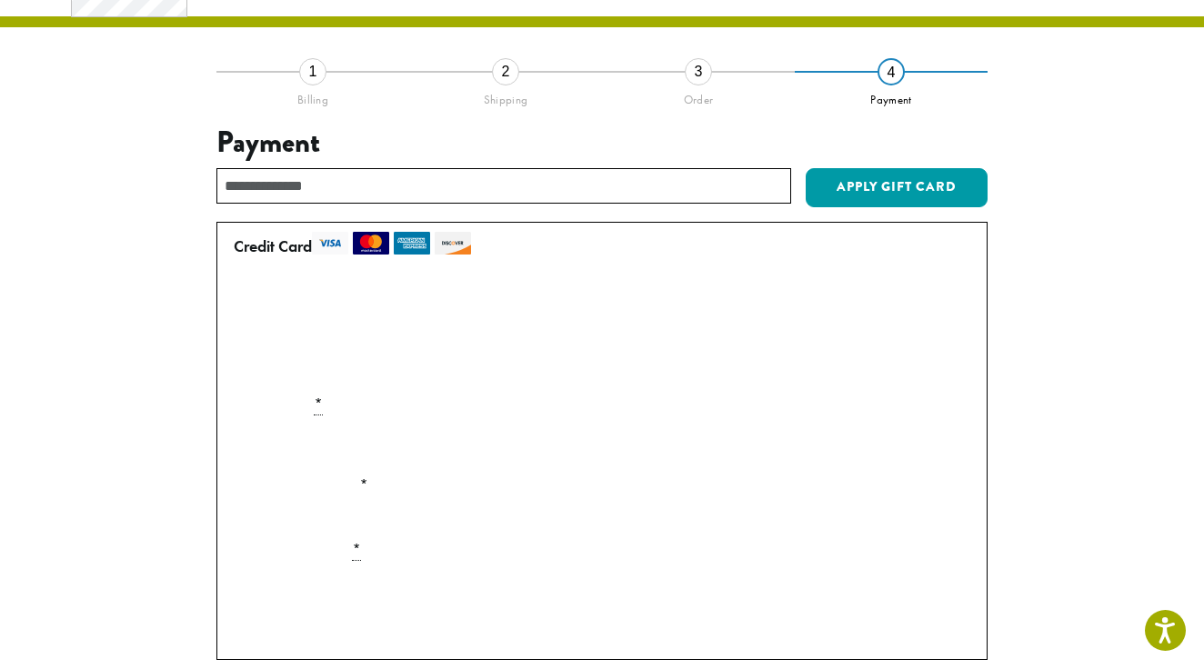
click at [242, 296] on label "• • • 1009 (expires 05/26)" at bounding box center [598, 299] width 729 height 29
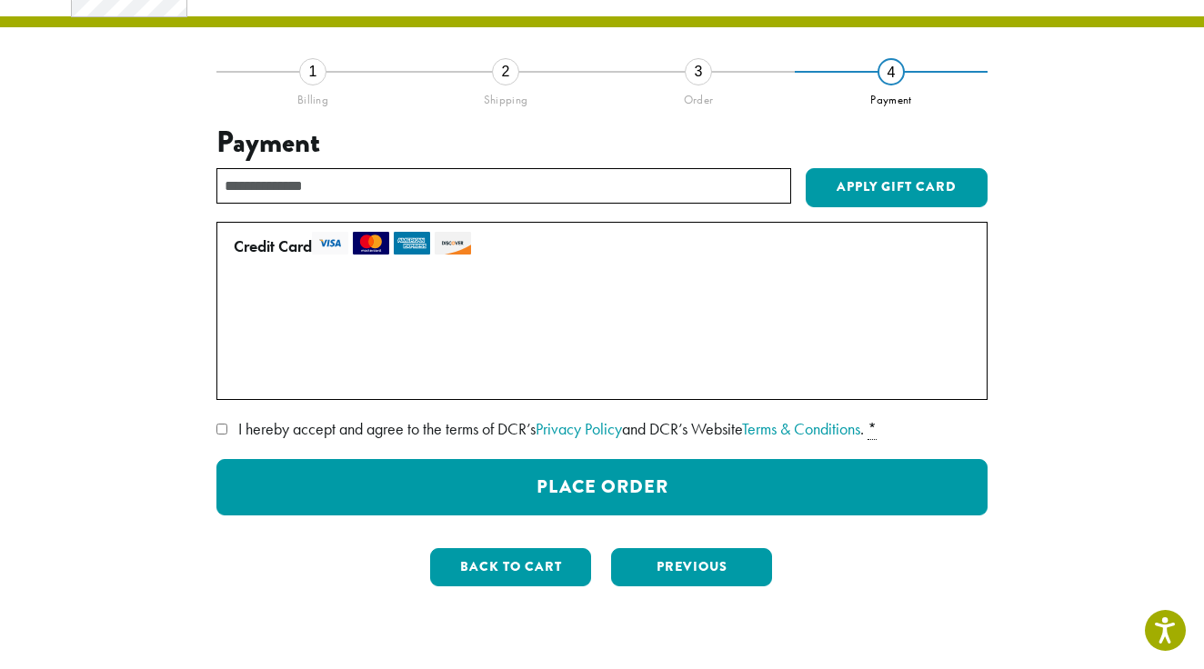
click at [241, 373] on label "Use a new card" at bounding box center [598, 375] width 729 height 29
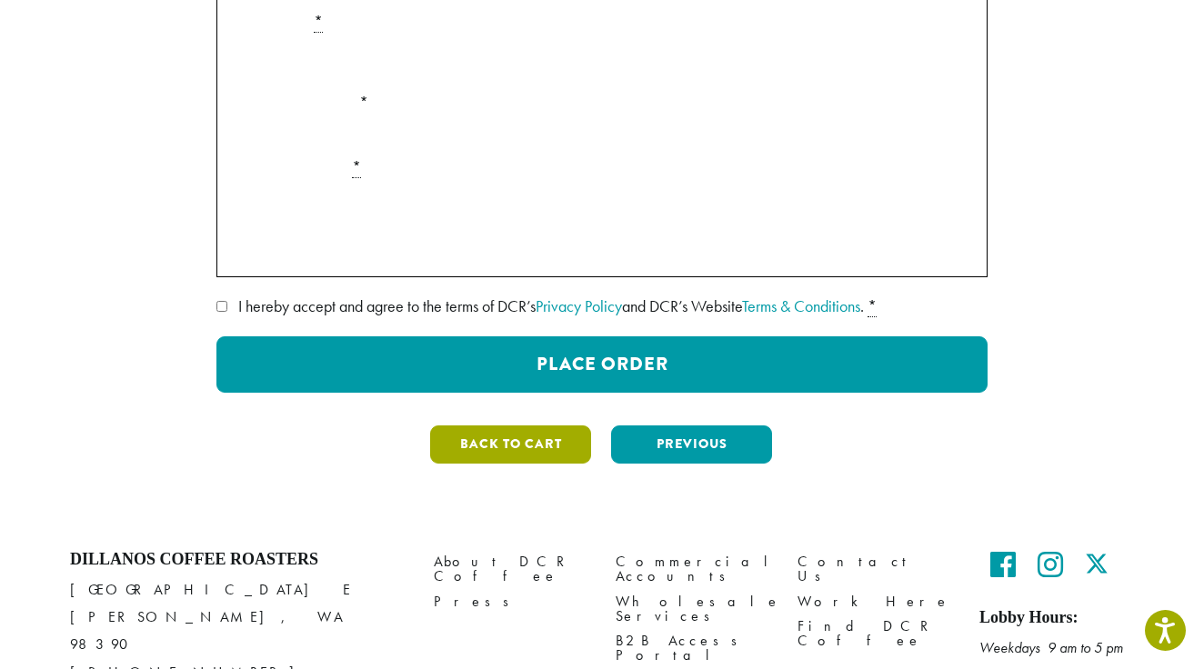
scroll to position [469, 0]
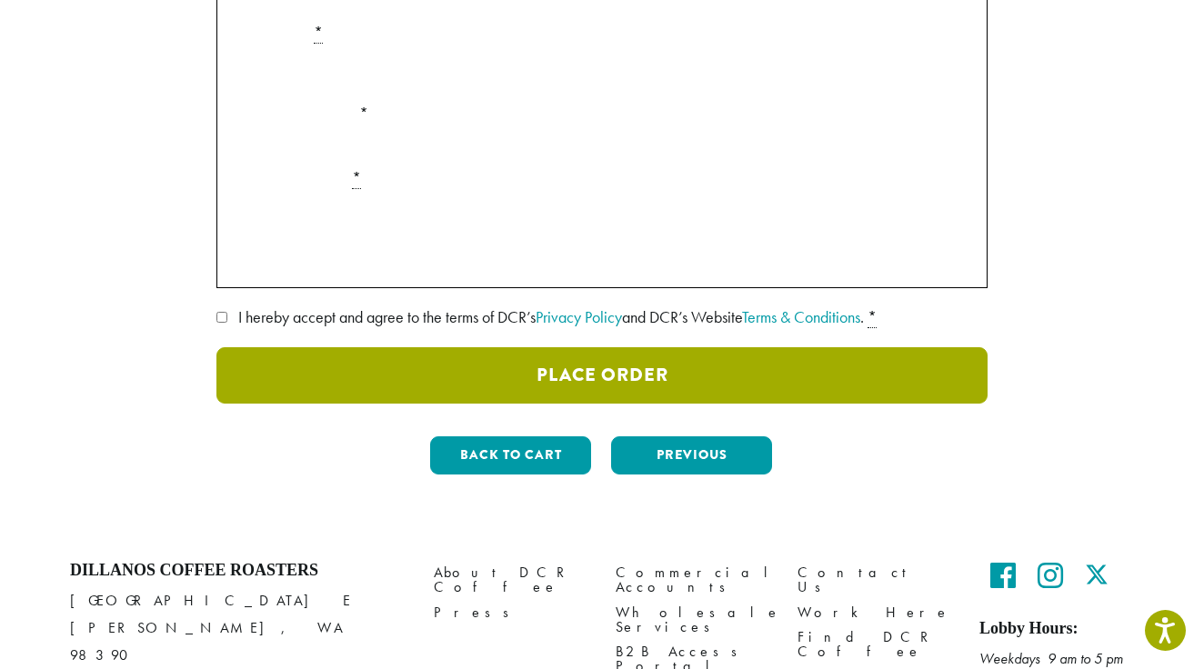
click at [561, 373] on button "Place Order" at bounding box center [601, 375] width 771 height 56
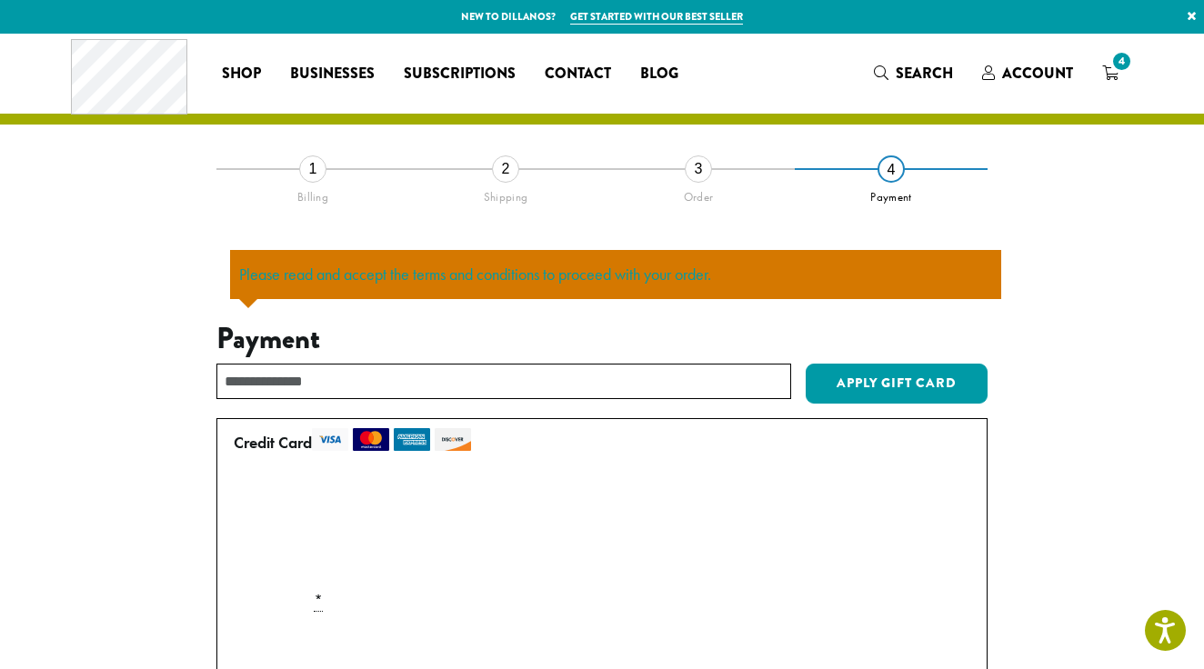
scroll to position [0, 0]
click at [509, 167] on div "2" at bounding box center [505, 168] width 27 height 27
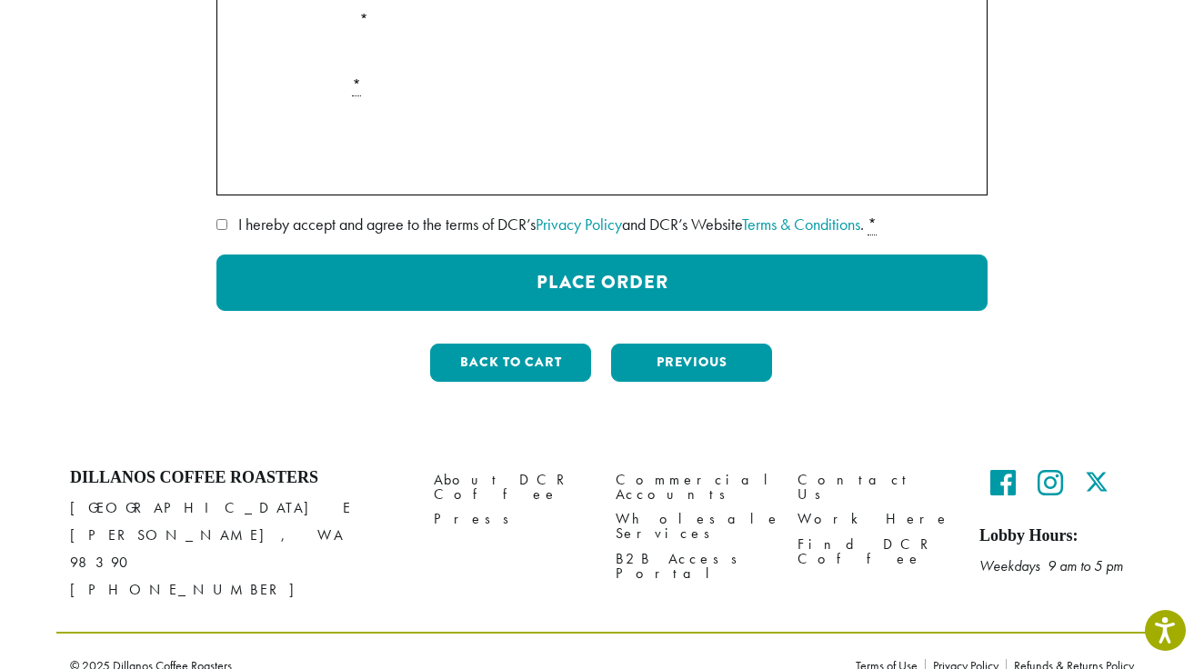
scroll to position [660, 0]
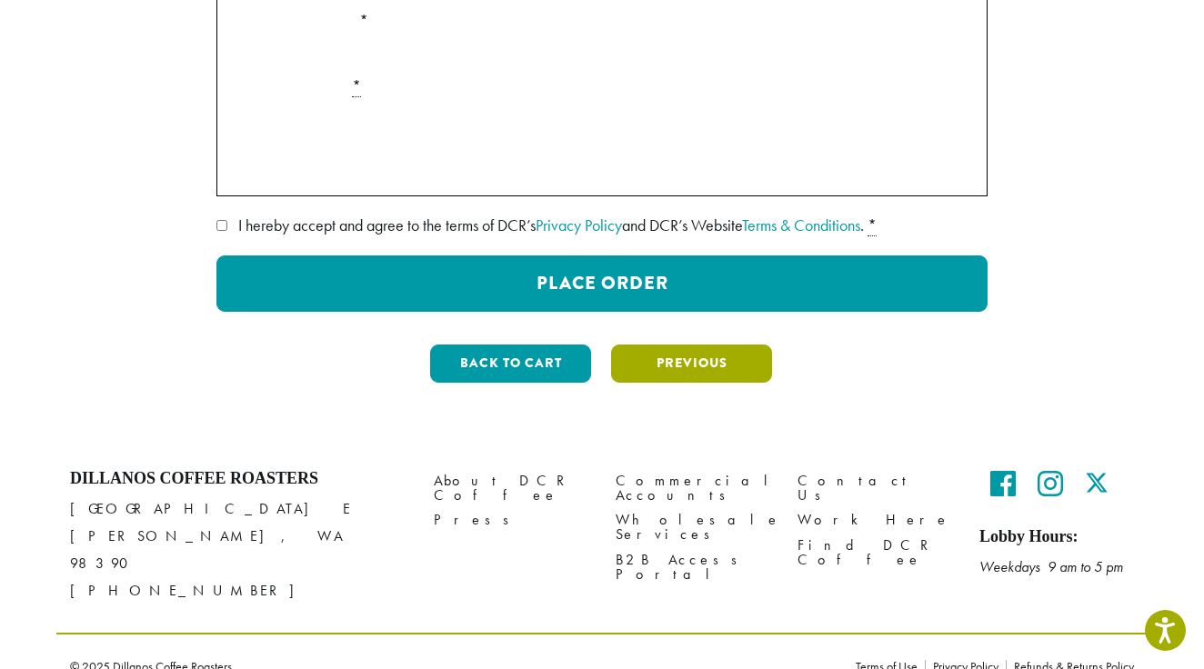
click at [704, 365] on button "Previous" at bounding box center [691, 364] width 161 height 38
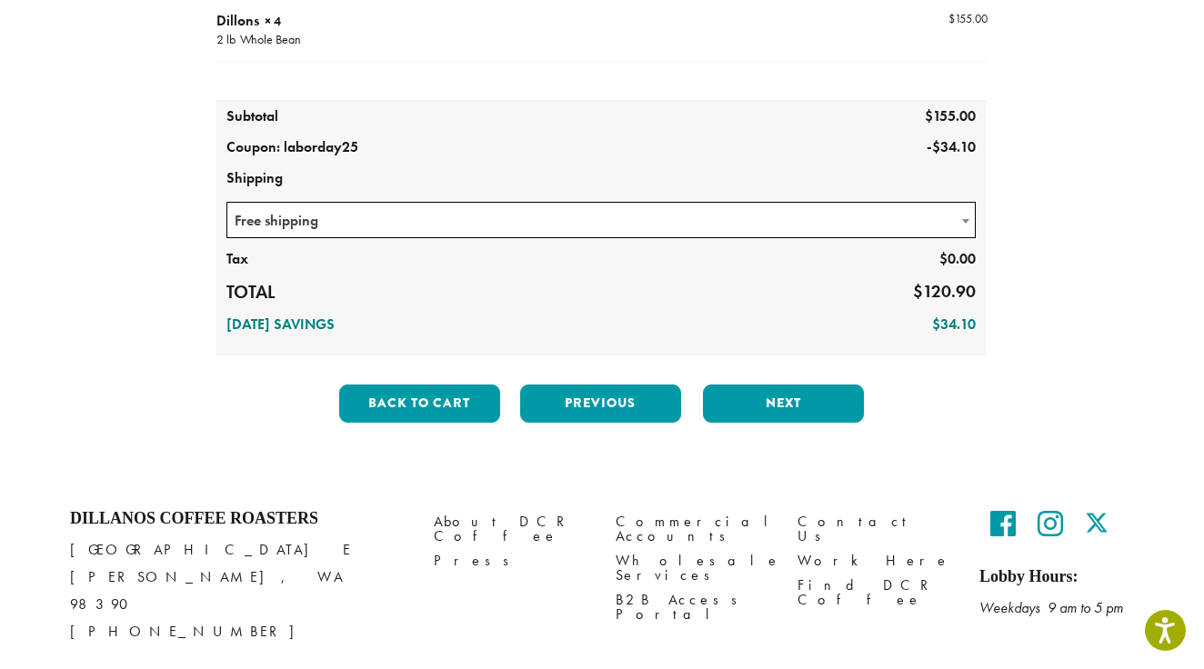
scroll to position [366, 0]
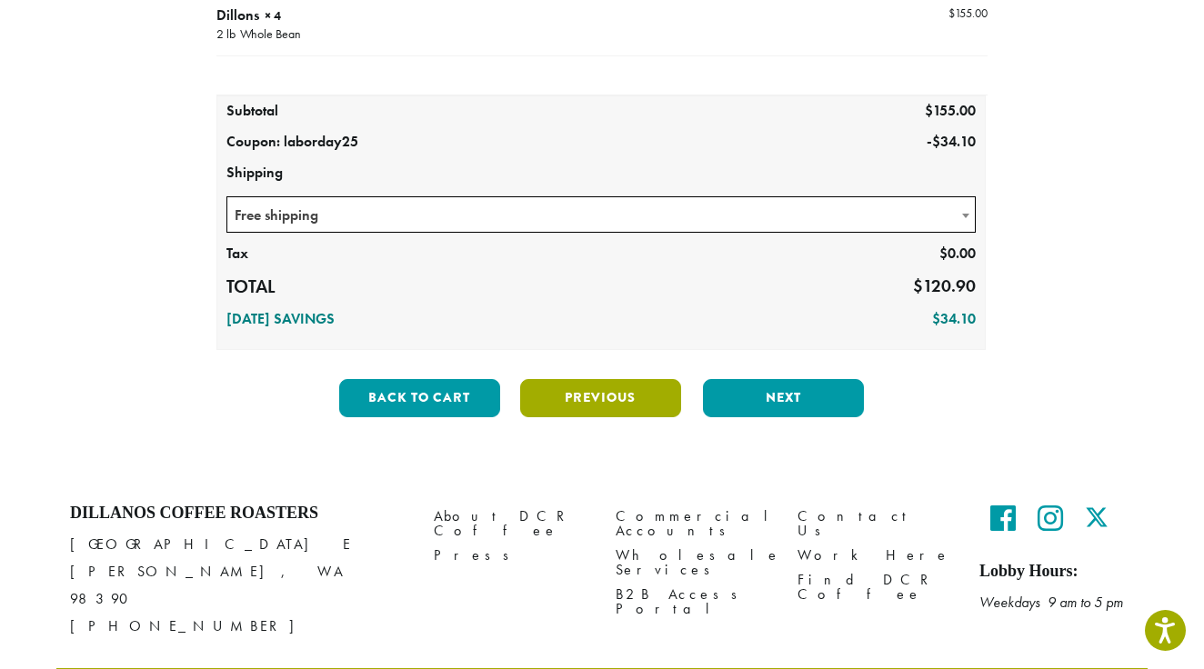
click at [601, 395] on button "Previous" at bounding box center [600, 398] width 161 height 38
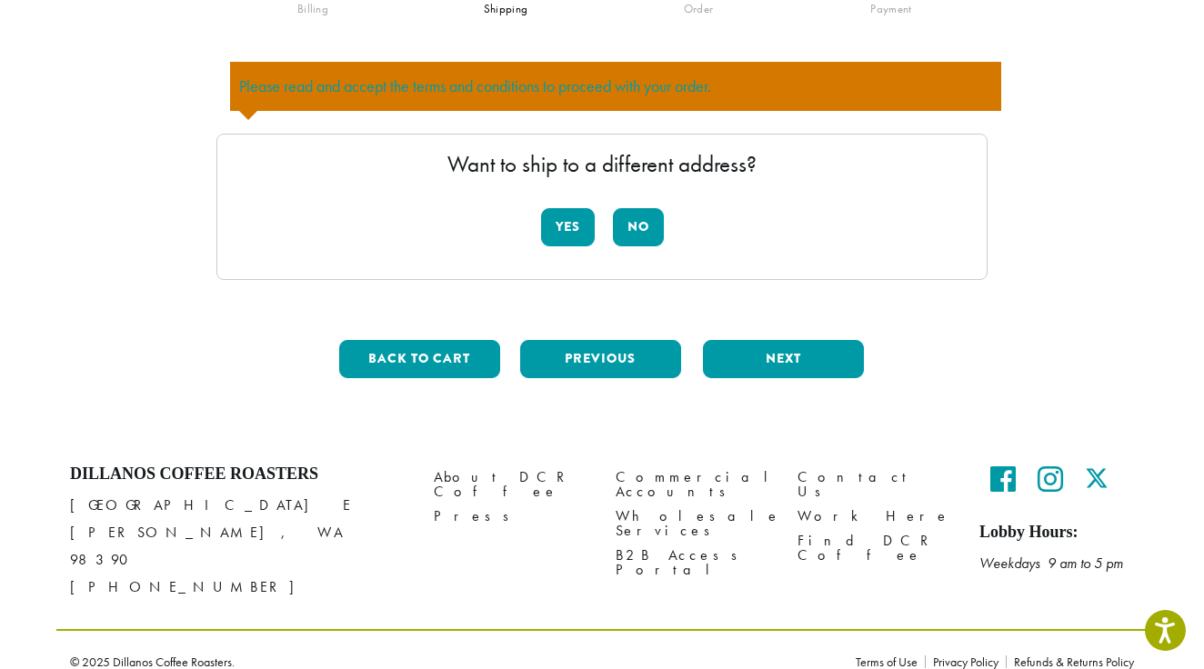
scroll to position [186, 0]
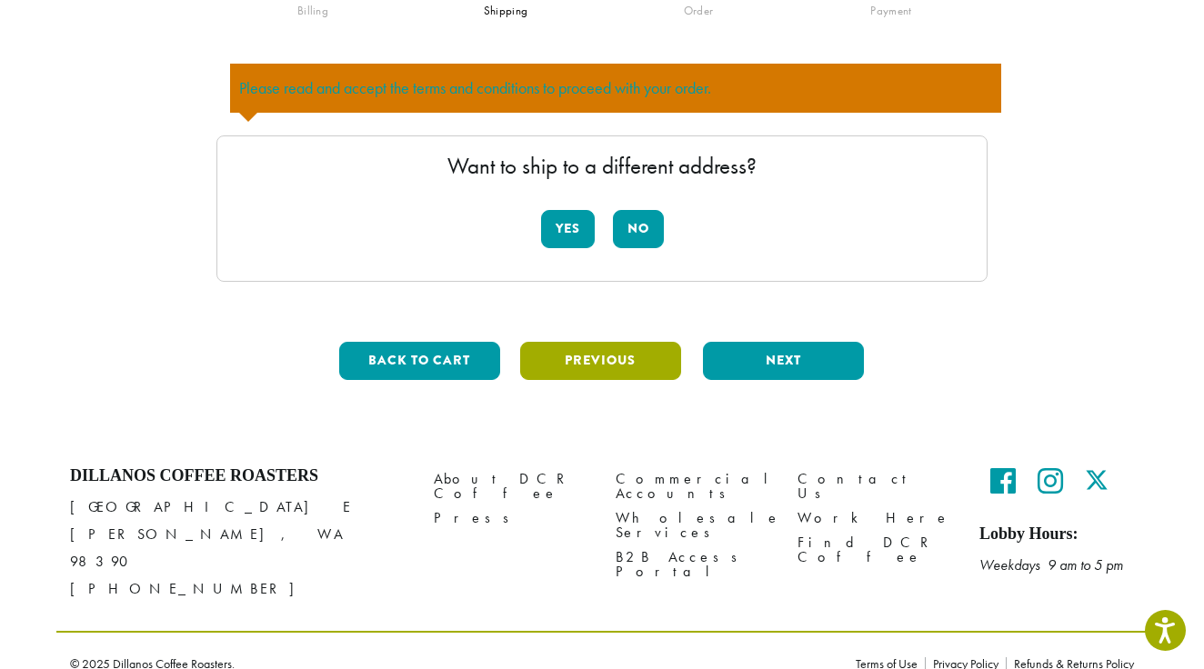
click at [591, 355] on button "Previous" at bounding box center [600, 361] width 161 height 38
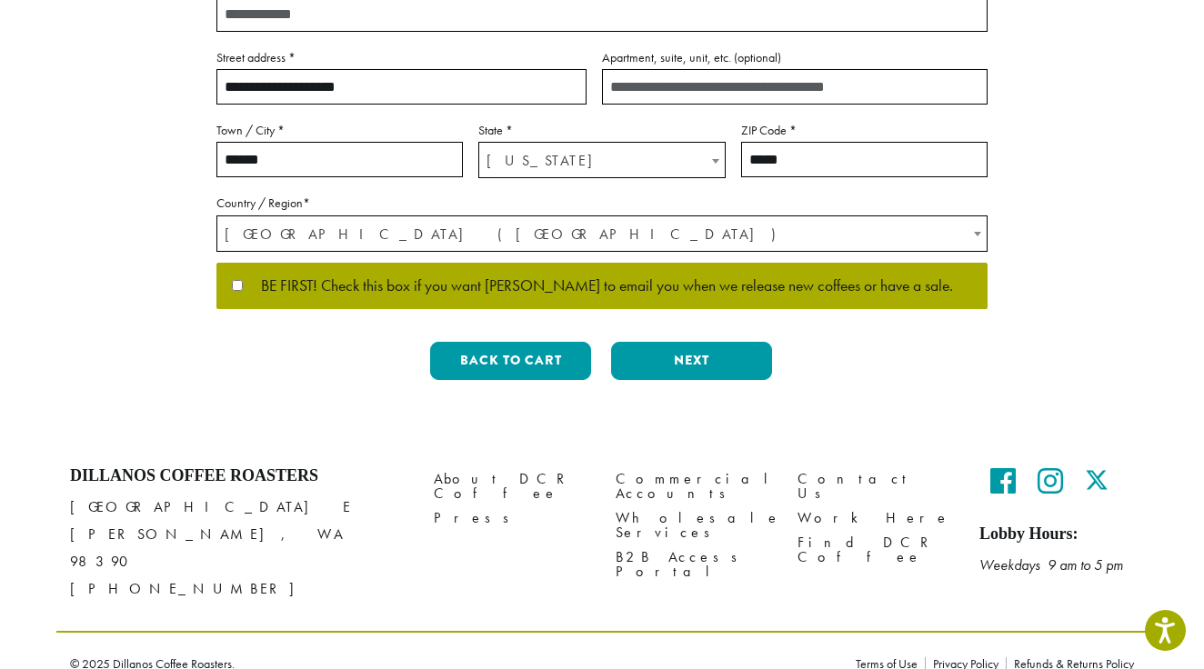
scroll to position [607, 0]
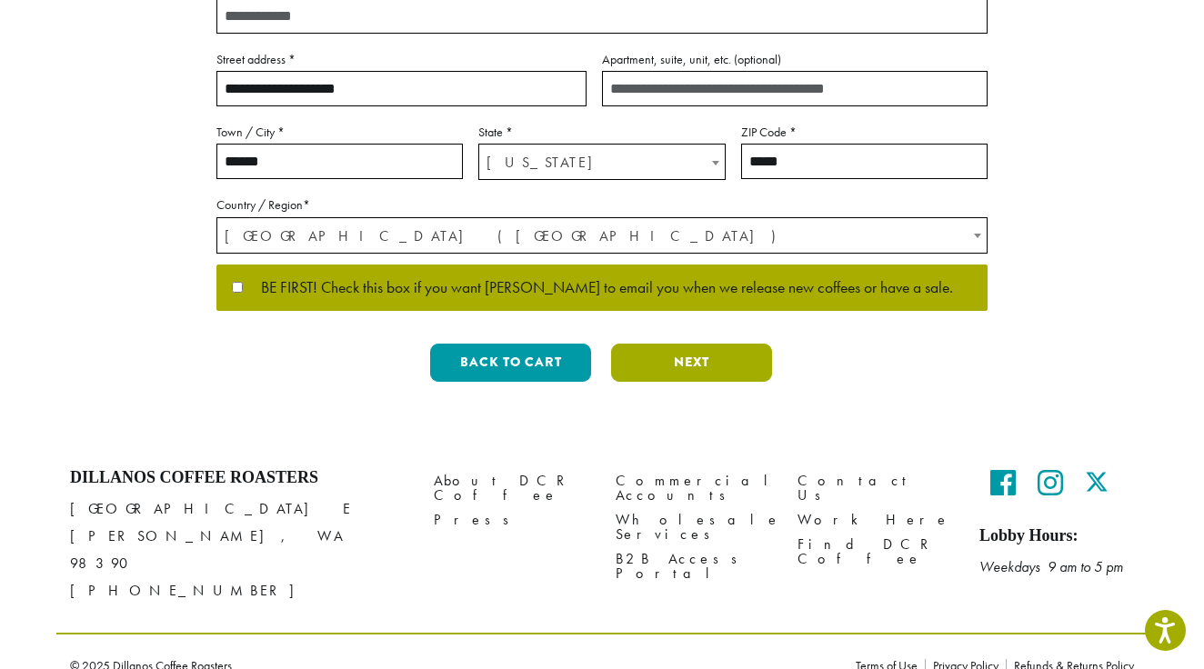
click at [671, 354] on button "Next" at bounding box center [691, 363] width 161 height 38
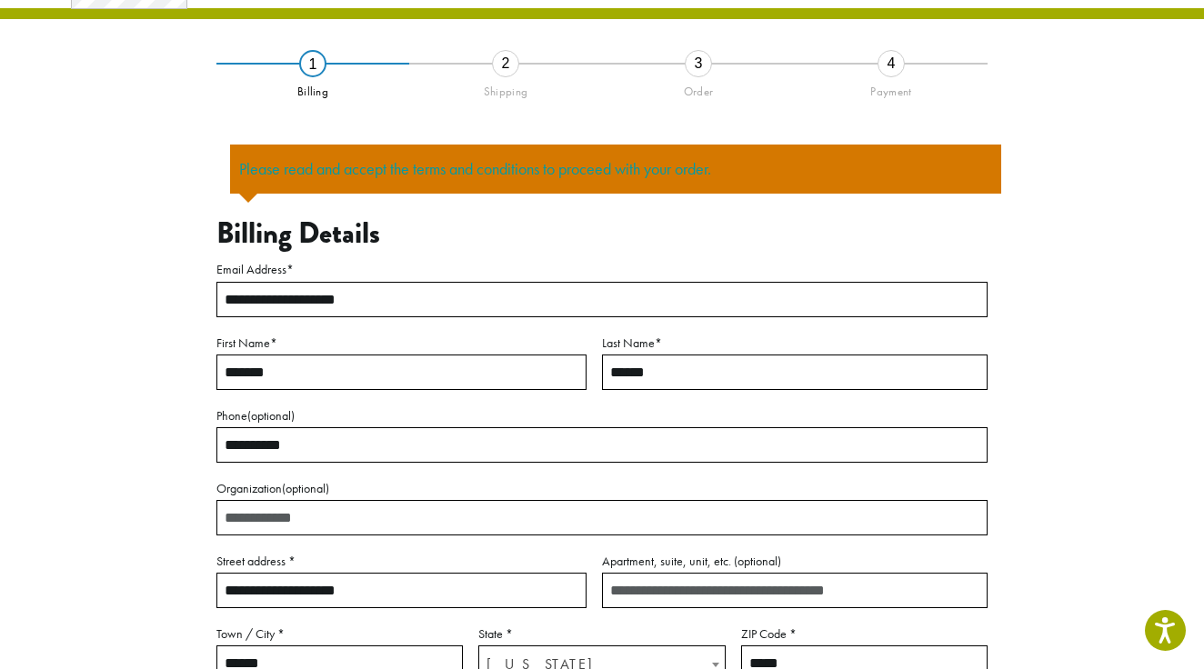
scroll to position [104, 0]
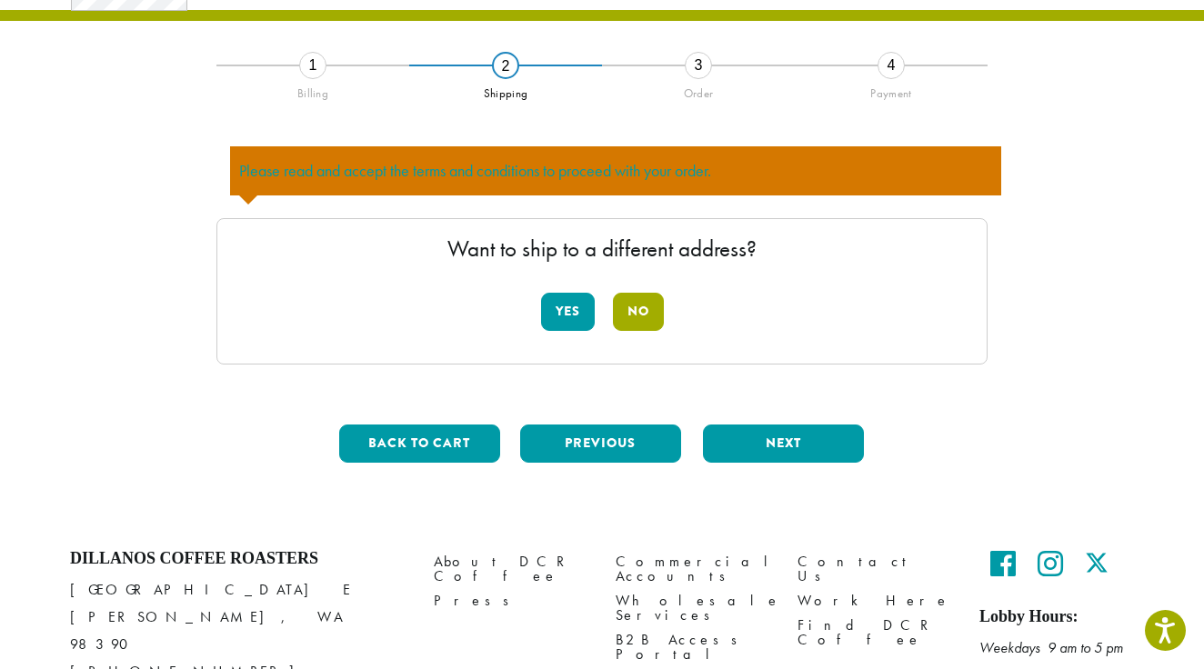
click at [639, 307] on button "No" at bounding box center [638, 312] width 51 height 38
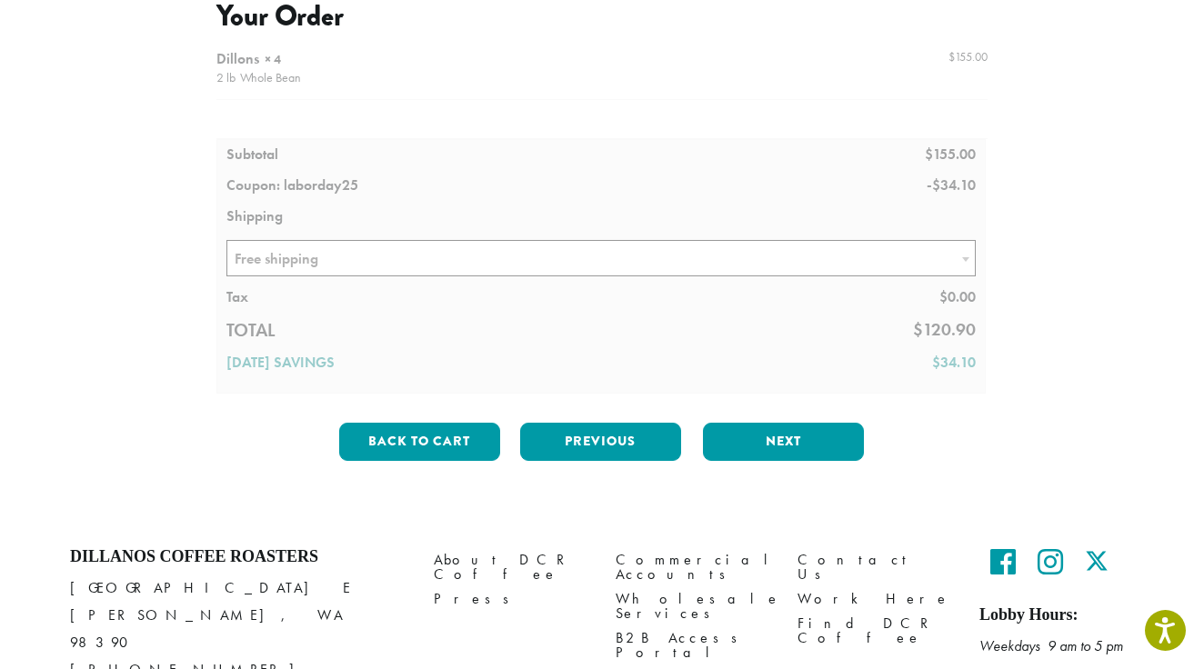
scroll to position [331, 0]
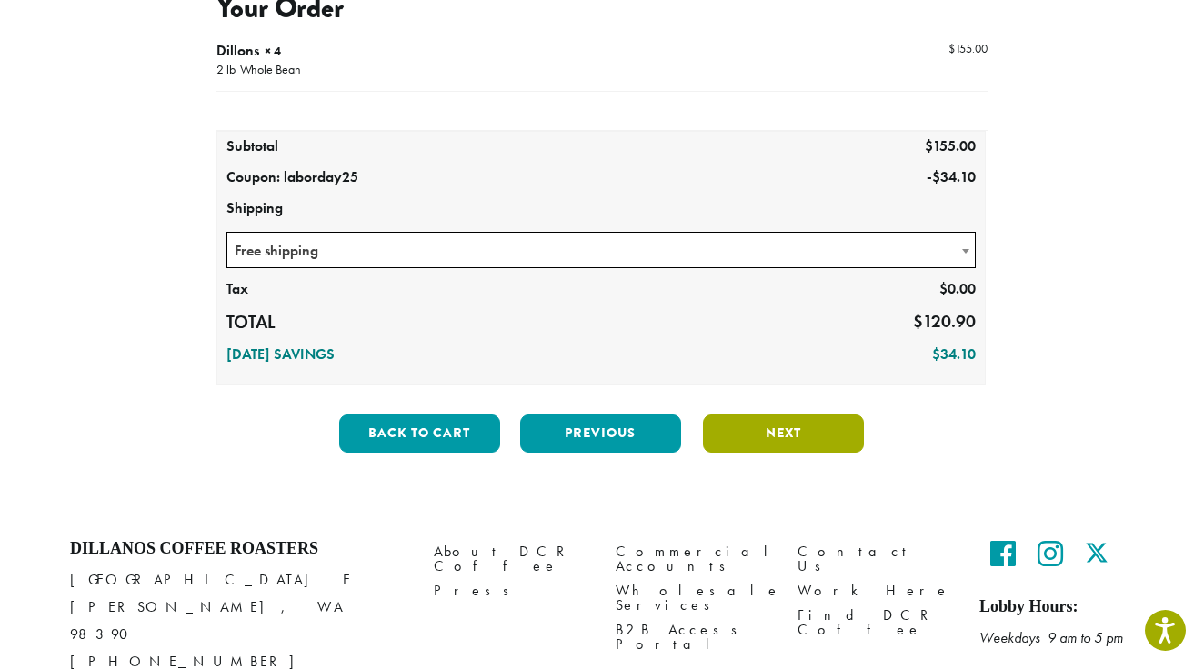
click at [767, 433] on button "Next" at bounding box center [783, 434] width 161 height 38
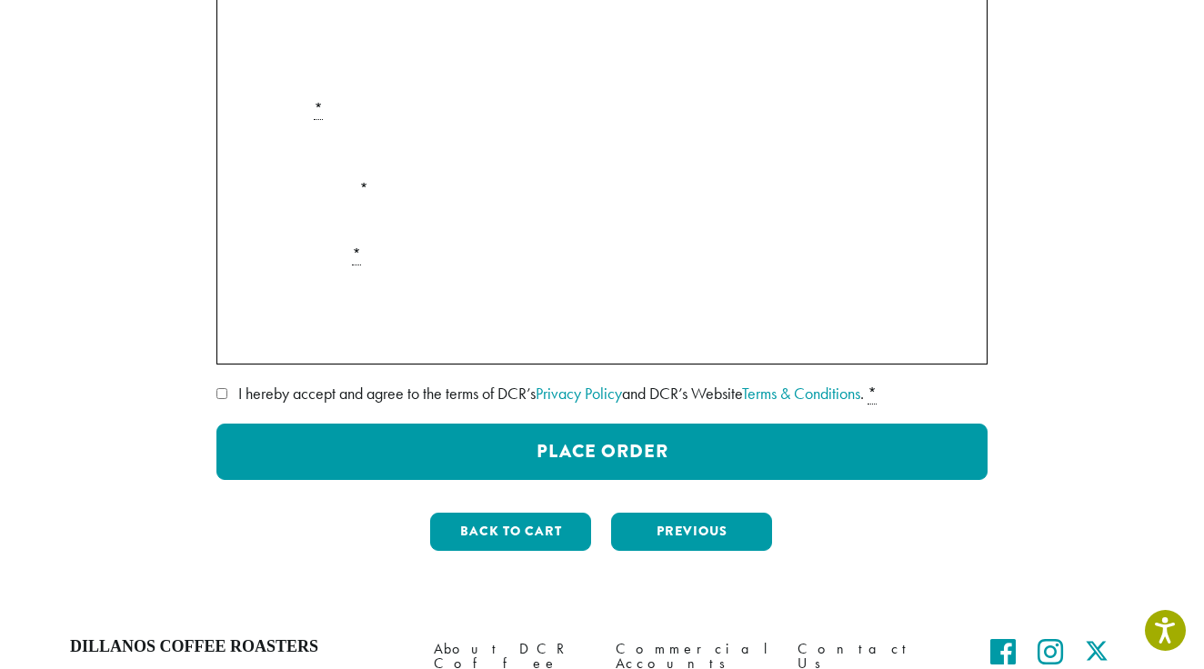
scroll to position [495, 0]
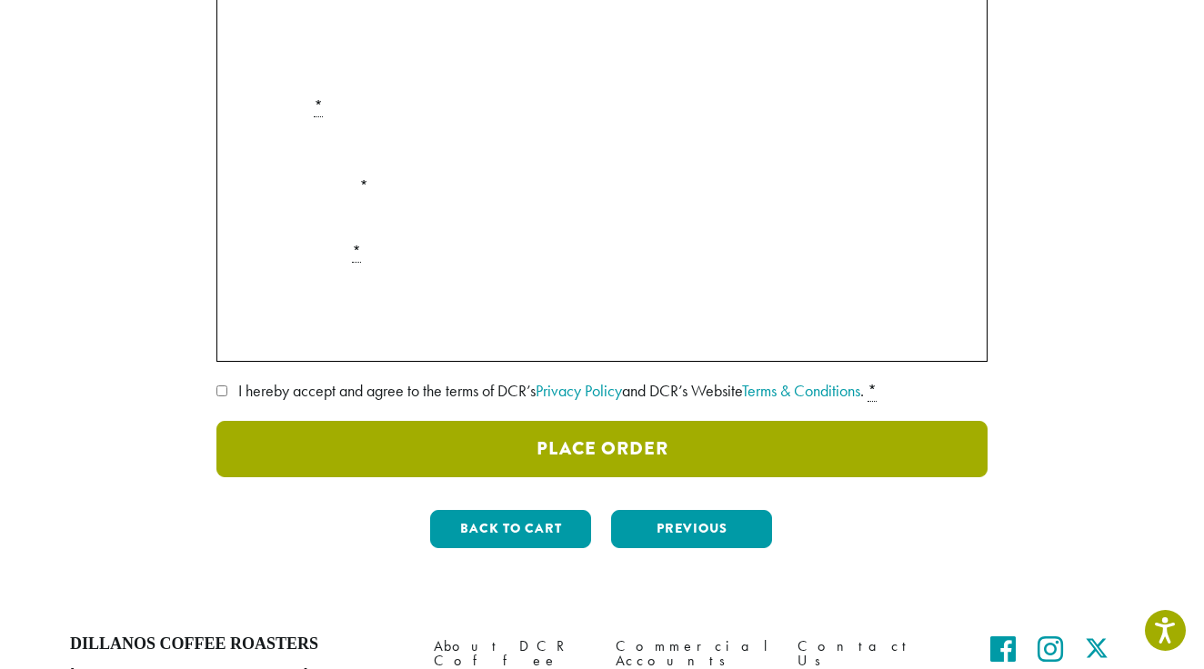
click at [585, 446] on button "Place Order" at bounding box center [601, 449] width 771 height 56
